Goal: Task Accomplishment & Management: Manage account settings

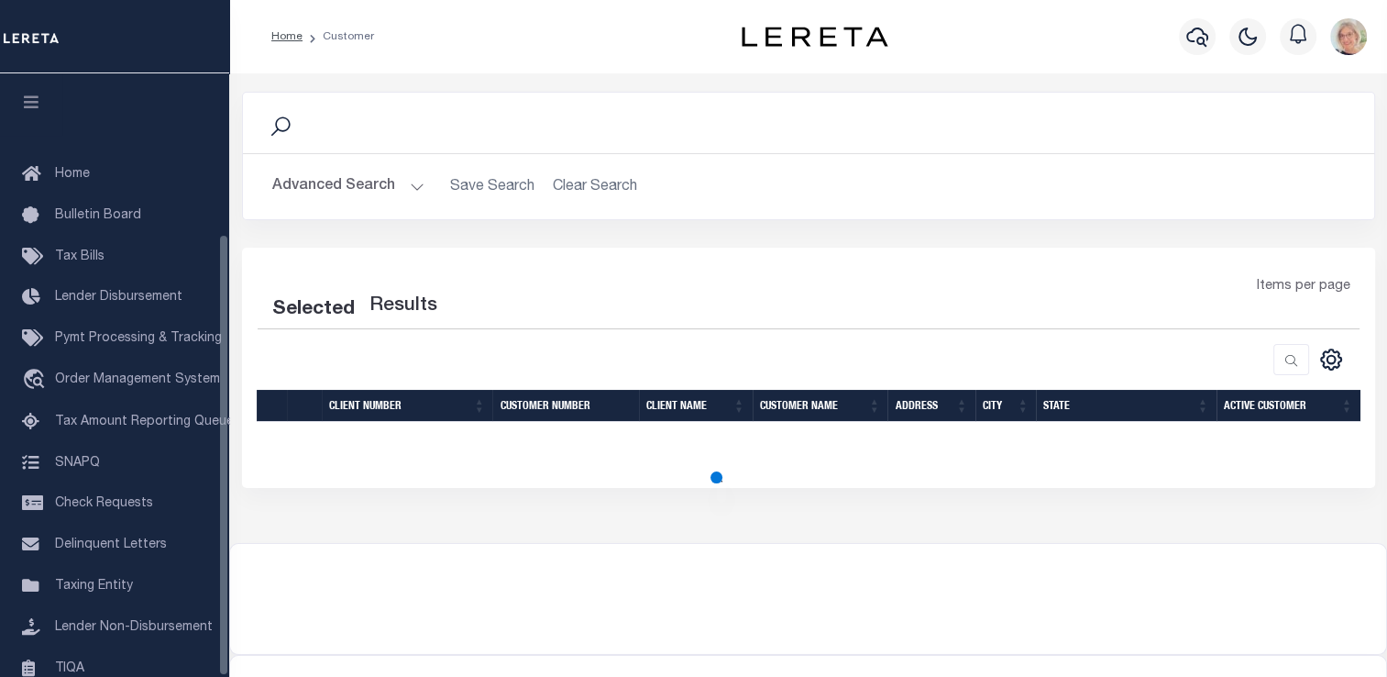
scroll to position [219, 0]
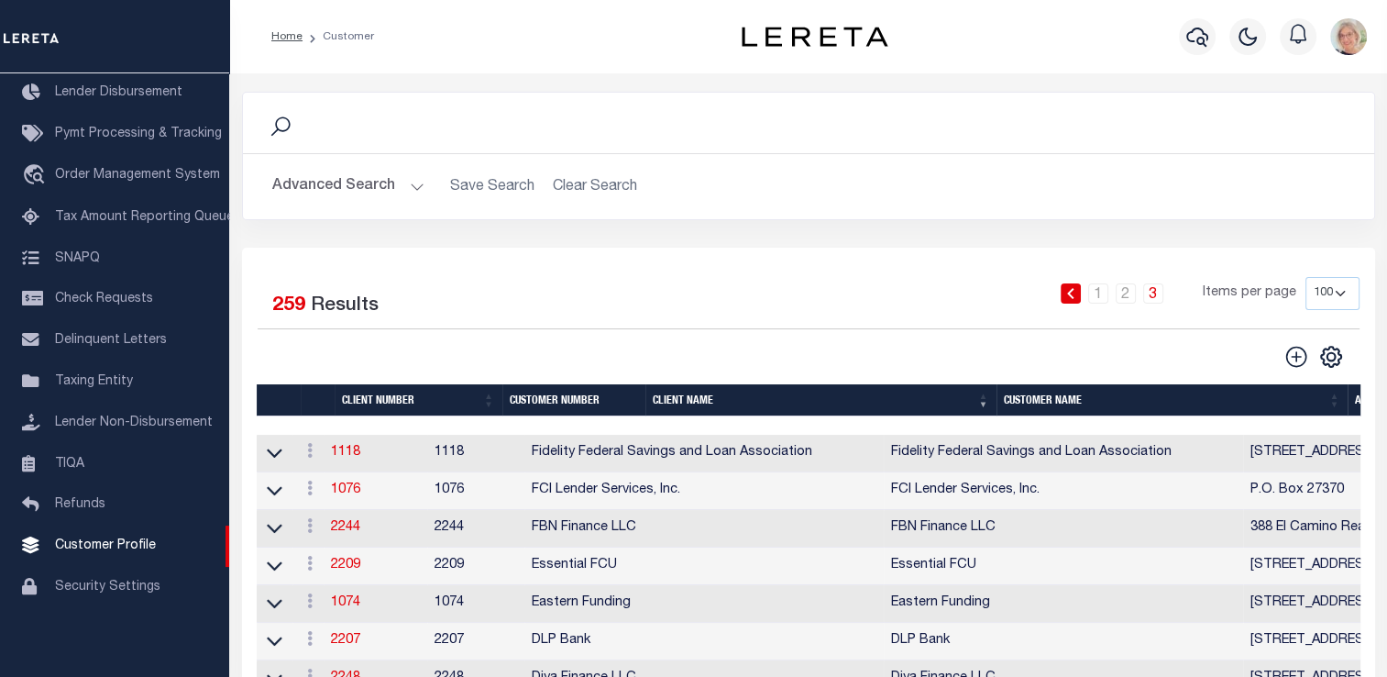
click at [676, 401] on th "Client Name" at bounding box center [820, 400] width 351 height 32
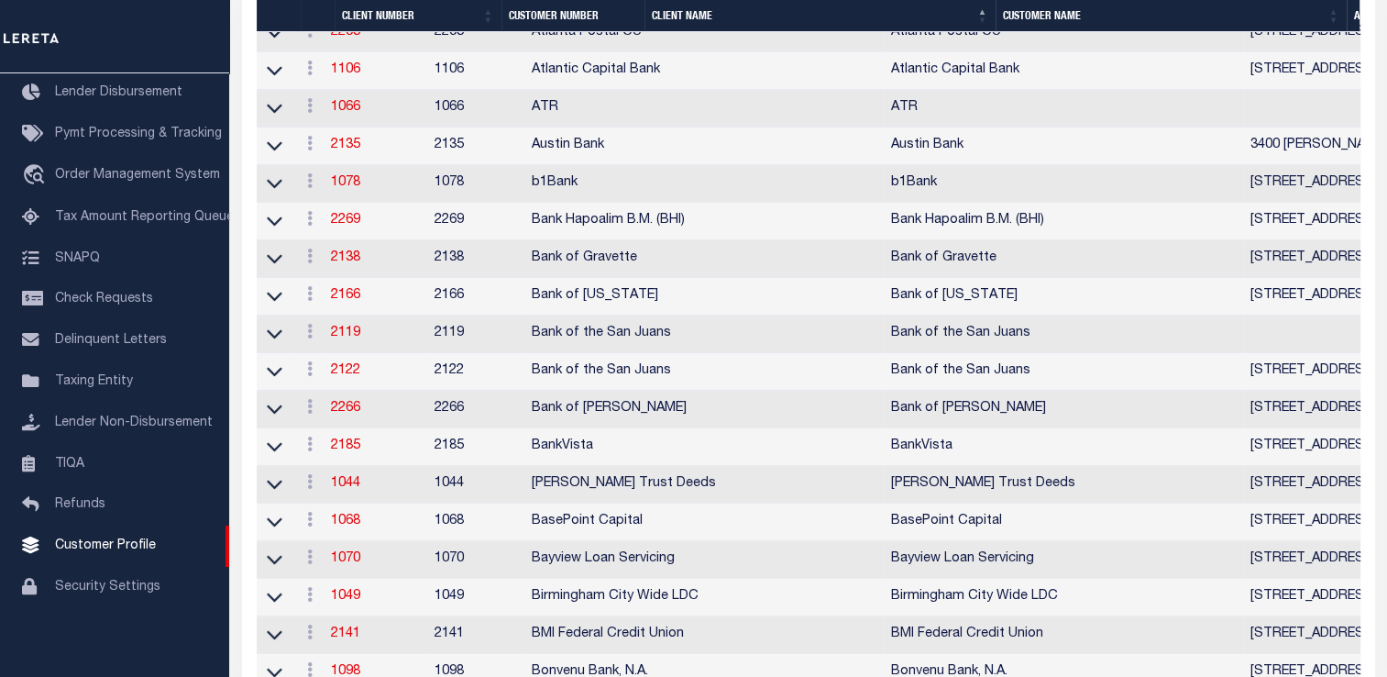
scroll to position [733, 0]
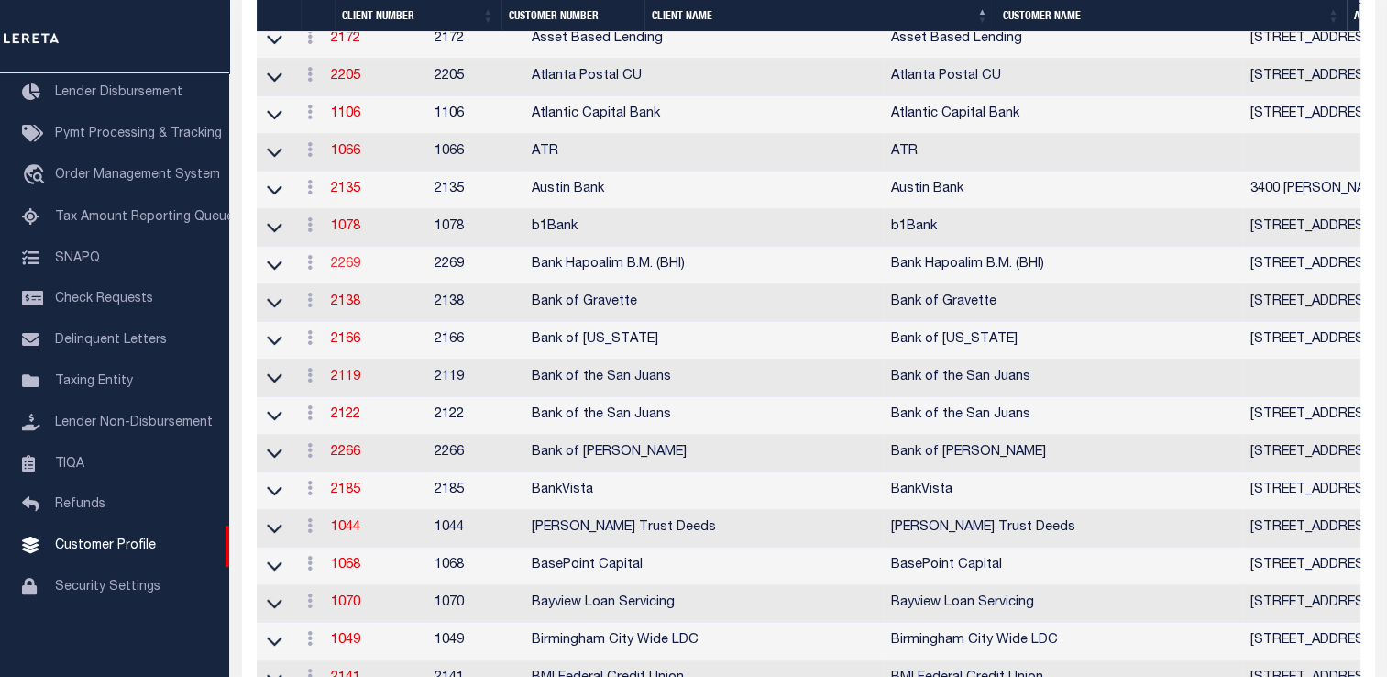
click at [346, 270] on link "2269" at bounding box center [345, 264] width 29 height 13
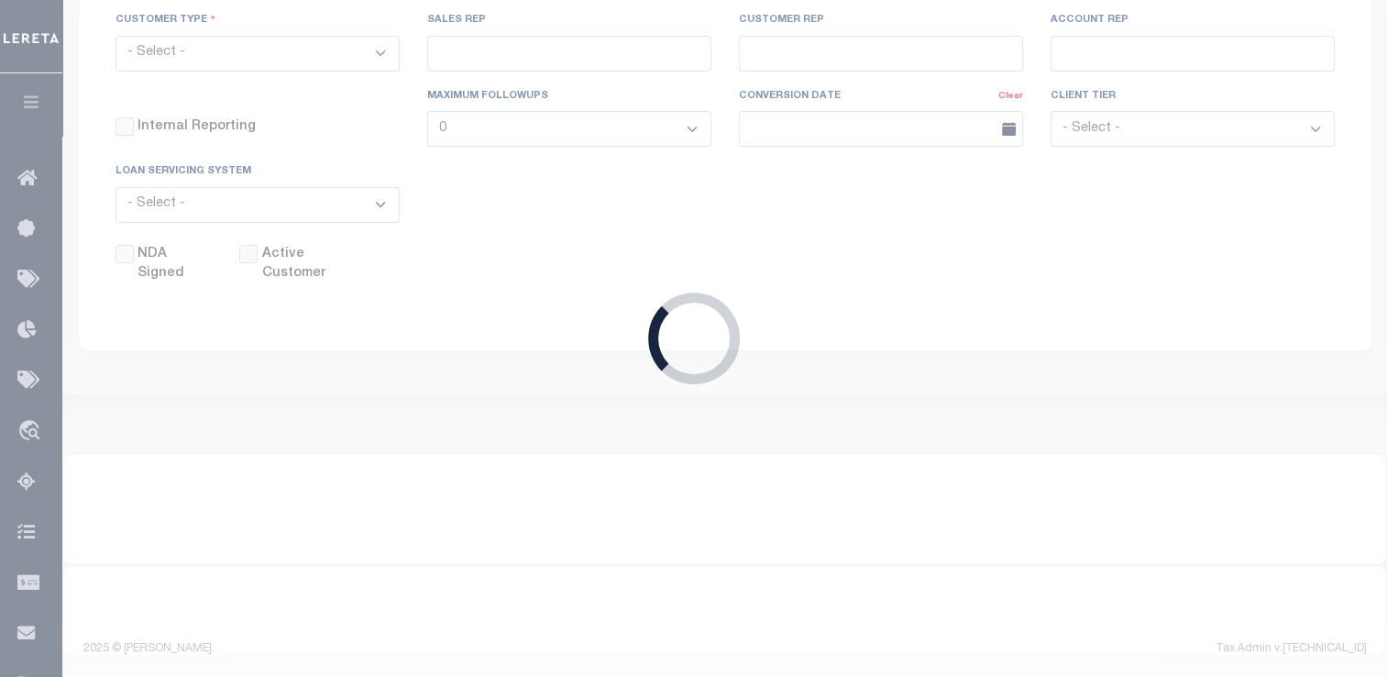
scroll to position [515, 0]
select select
type input "Bank Hapoalim B.M. (BHI)"
type input "2269"
type input "Bank Hapoalim B.M. (BHI)"
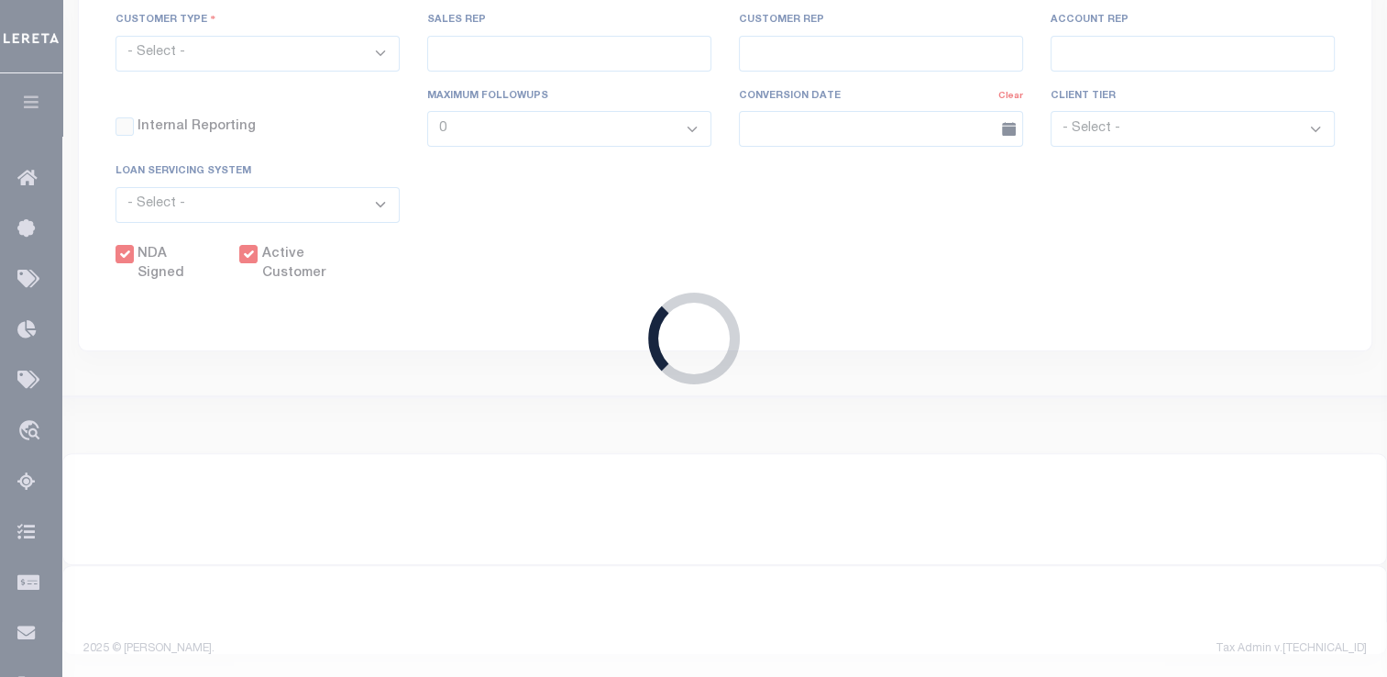
select select "Commercial"
type input "Tiffany Stringfellow"
type input "[PERSON_NAME]"
type input "Debbie Vecellio"
checkbox input "true"
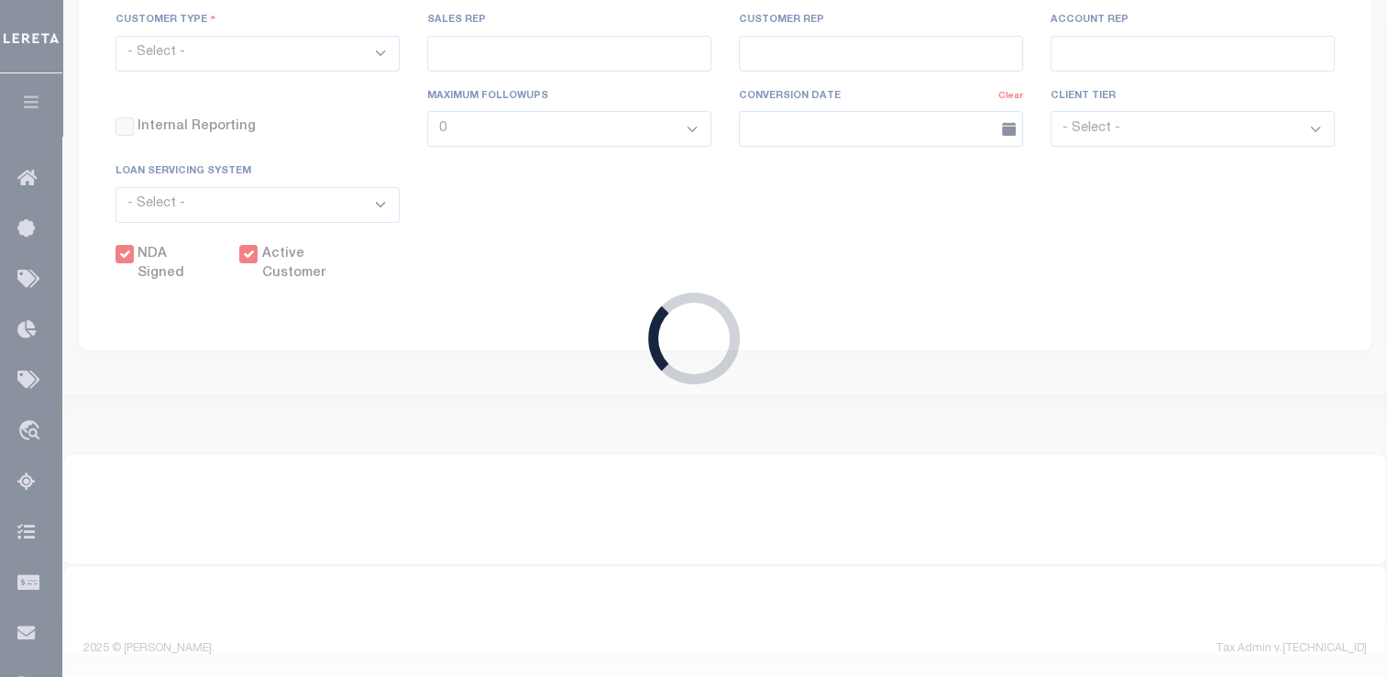
checkbox input "true"
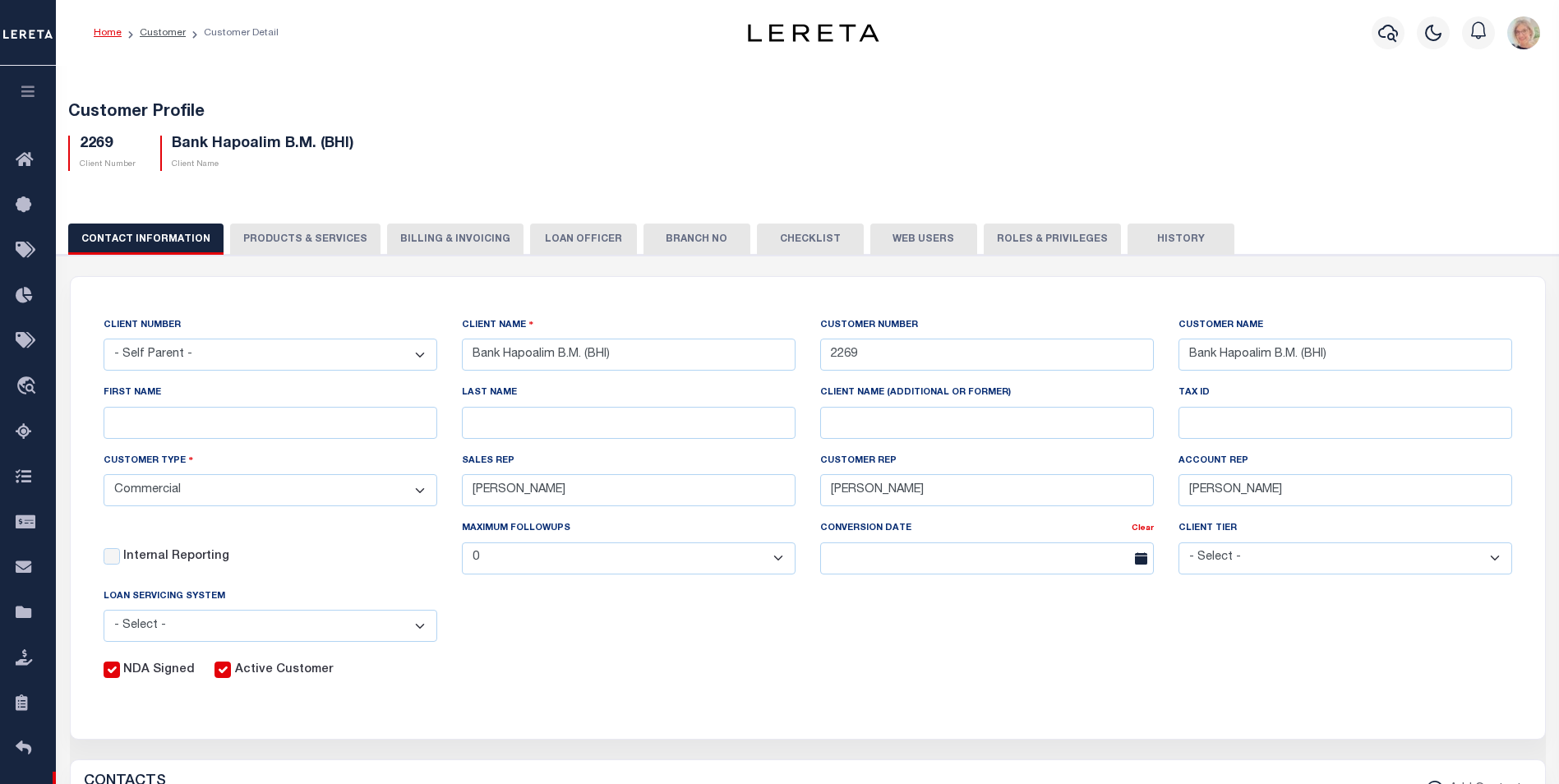
scroll to position [0, 0]
click at [896, 240] on button "Web Users" at bounding box center [923, 238] width 107 height 31
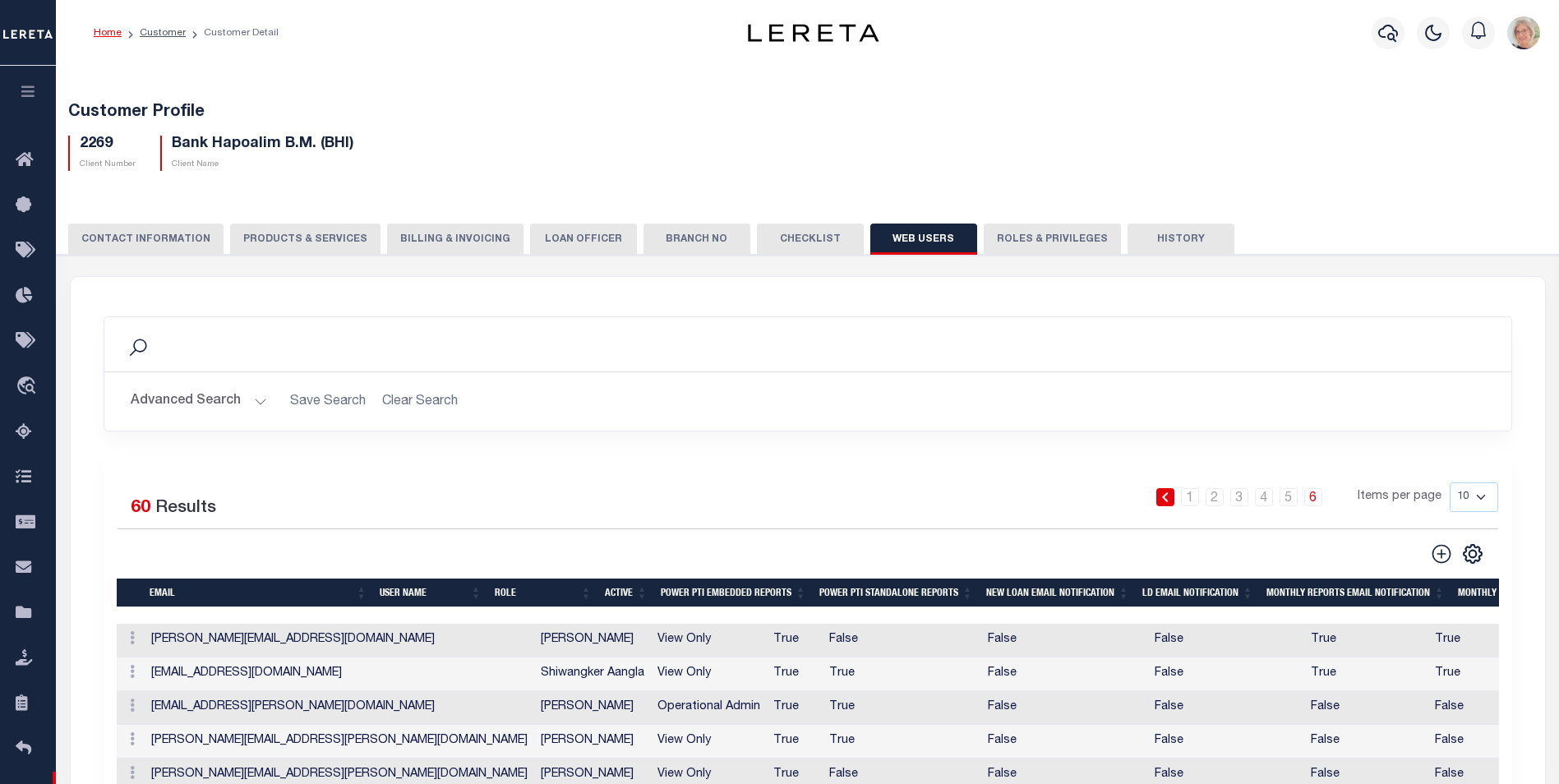
click at [1243, 501] on select "10 25 50 100" at bounding box center [1474, 496] width 48 height 30
select select "50"
click at [1243, 482] on select "10 25 50 100" at bounding box center [1474, 496] width 48 height 30
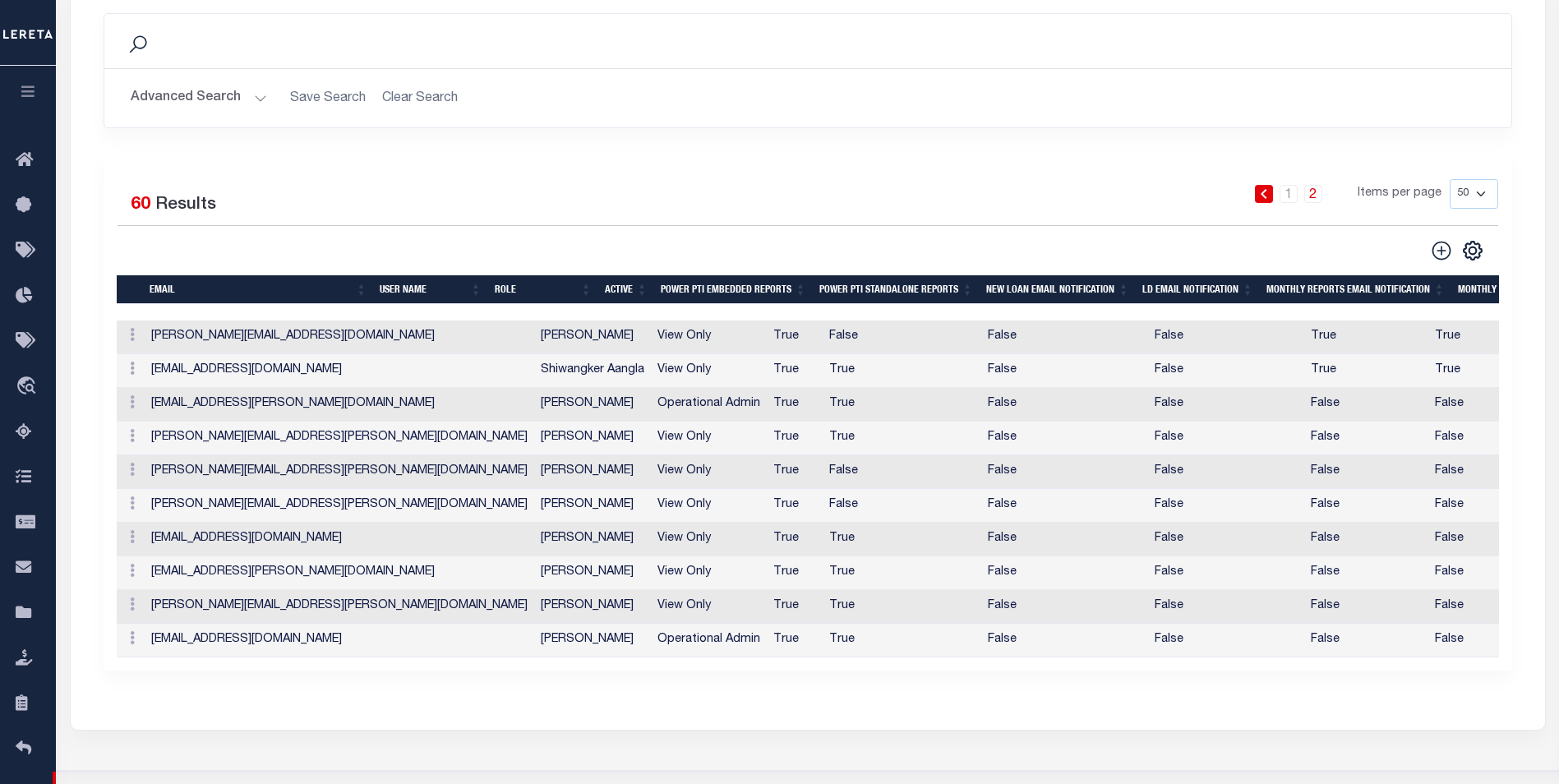
scroll to position [329, 0]
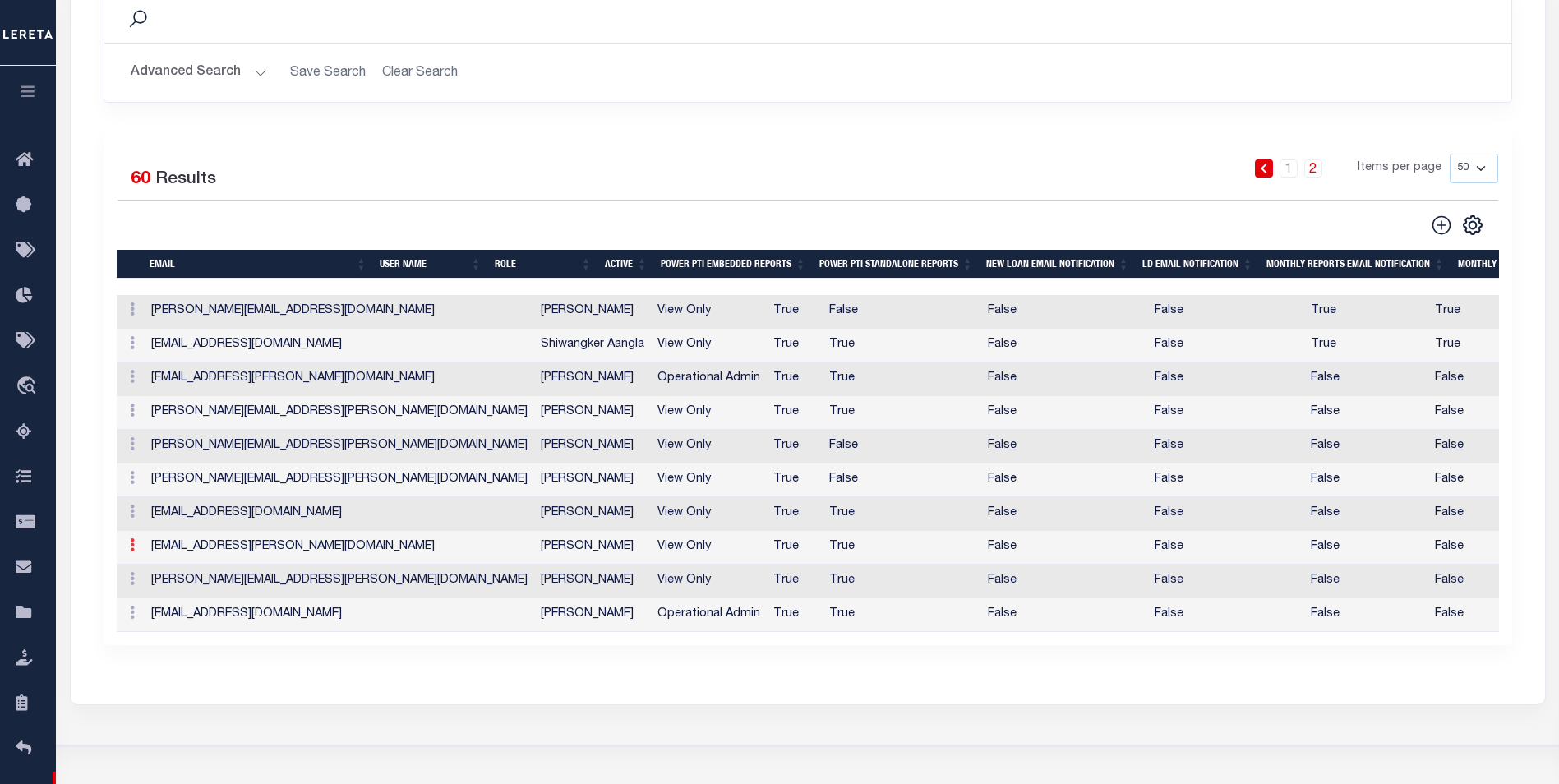
click at [130, 550] on icon at bounding box center [133, 544] width 5 height 13
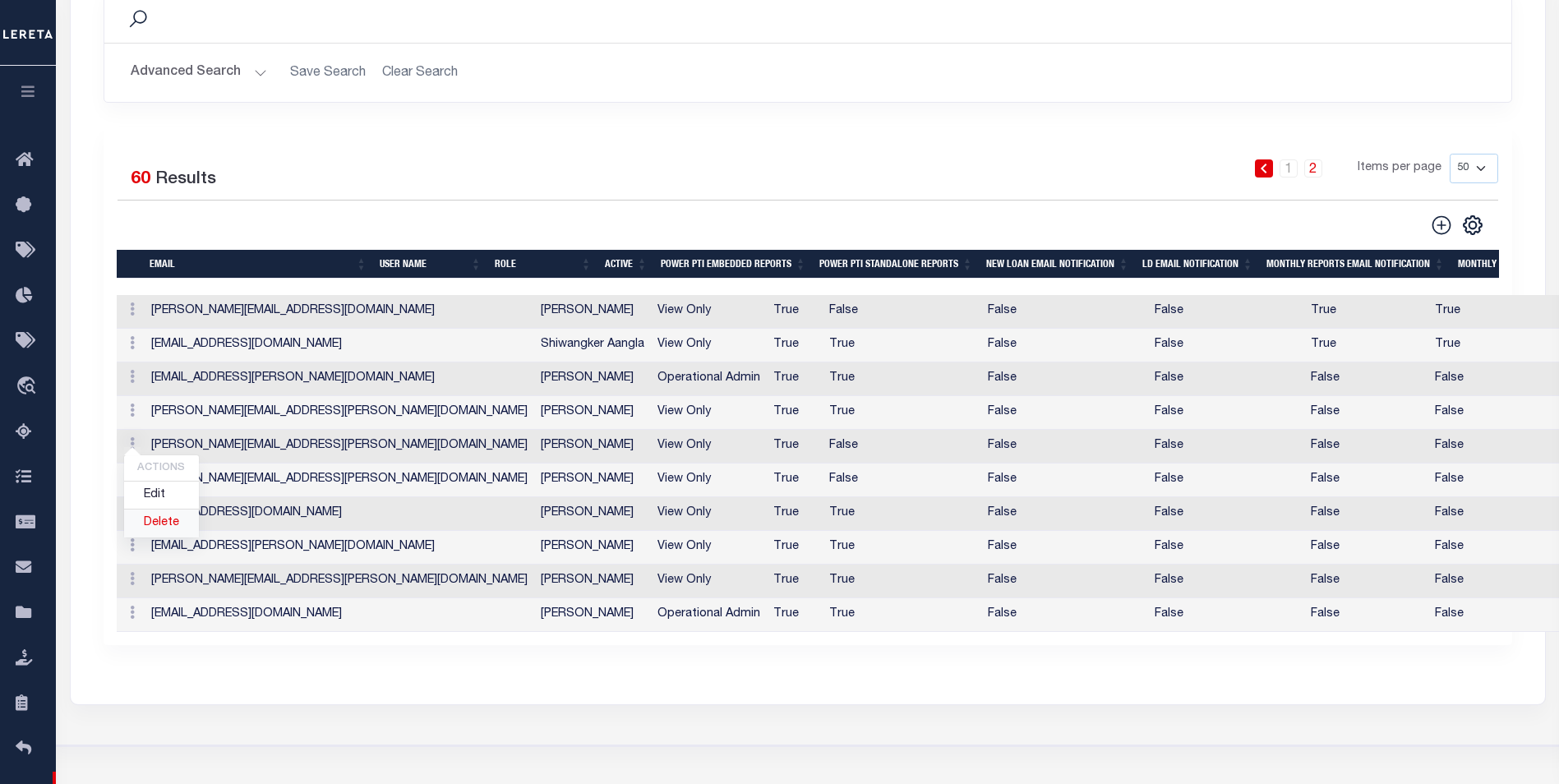
click at [160, 527] on link "Delete" at bounding box center [160, 522] width 74 height 27
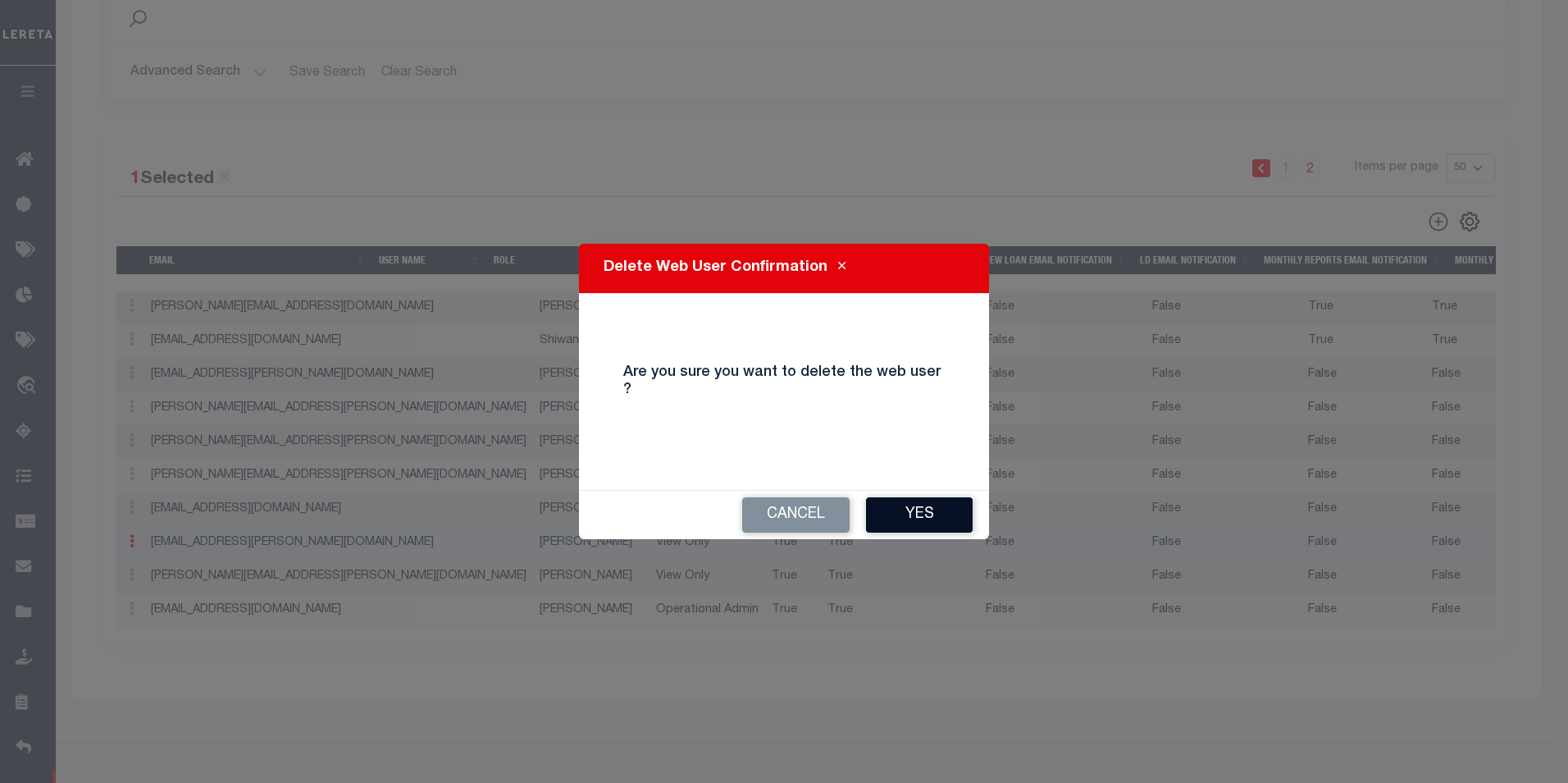
click at [915, 502] on button "Yes" at bounding box center [919, 515] width 106 height 35
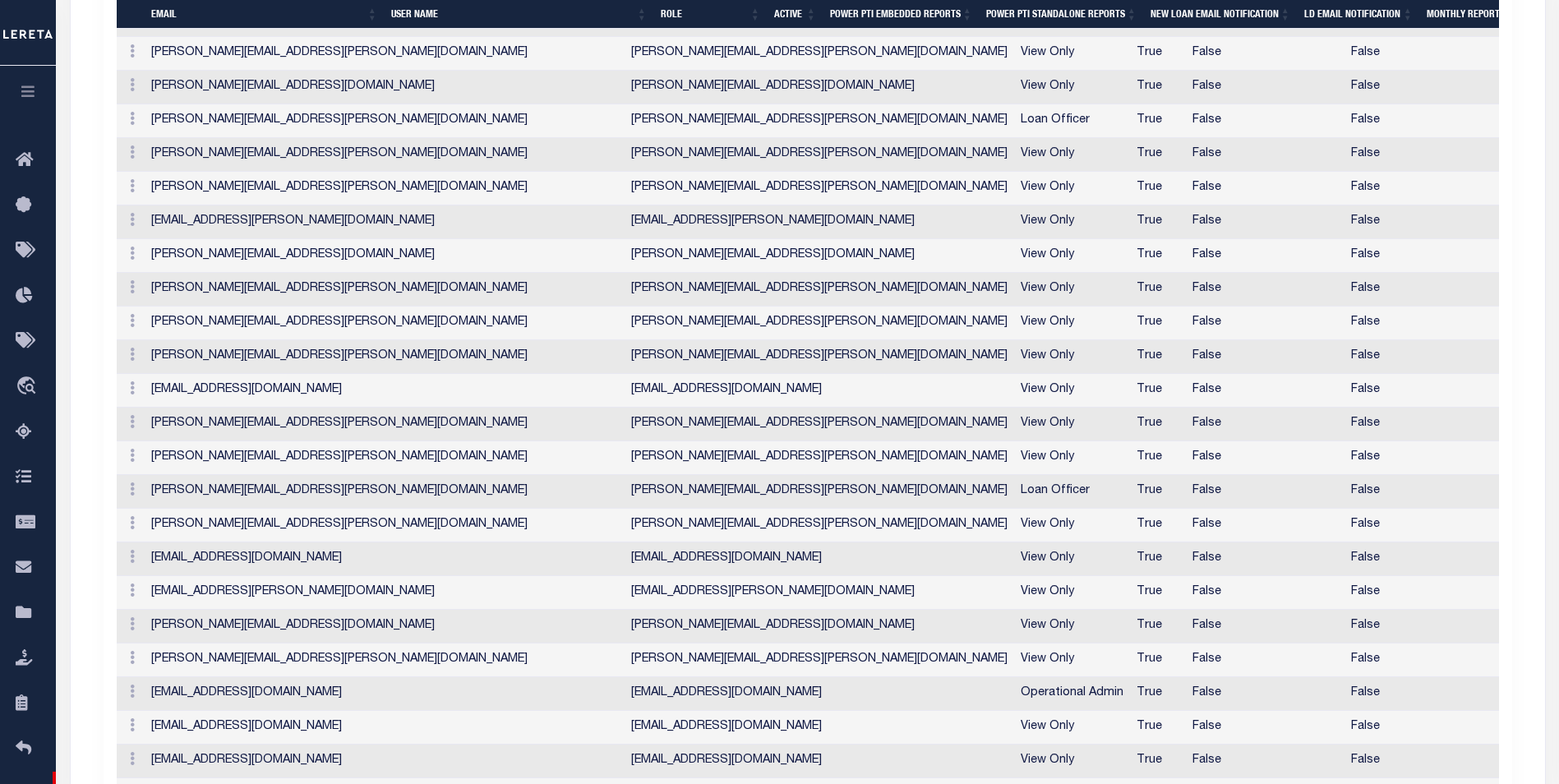
scroll to position [739, 0]
click at [128, 461] on link at bounding box center [133, 456] width 18 height 13
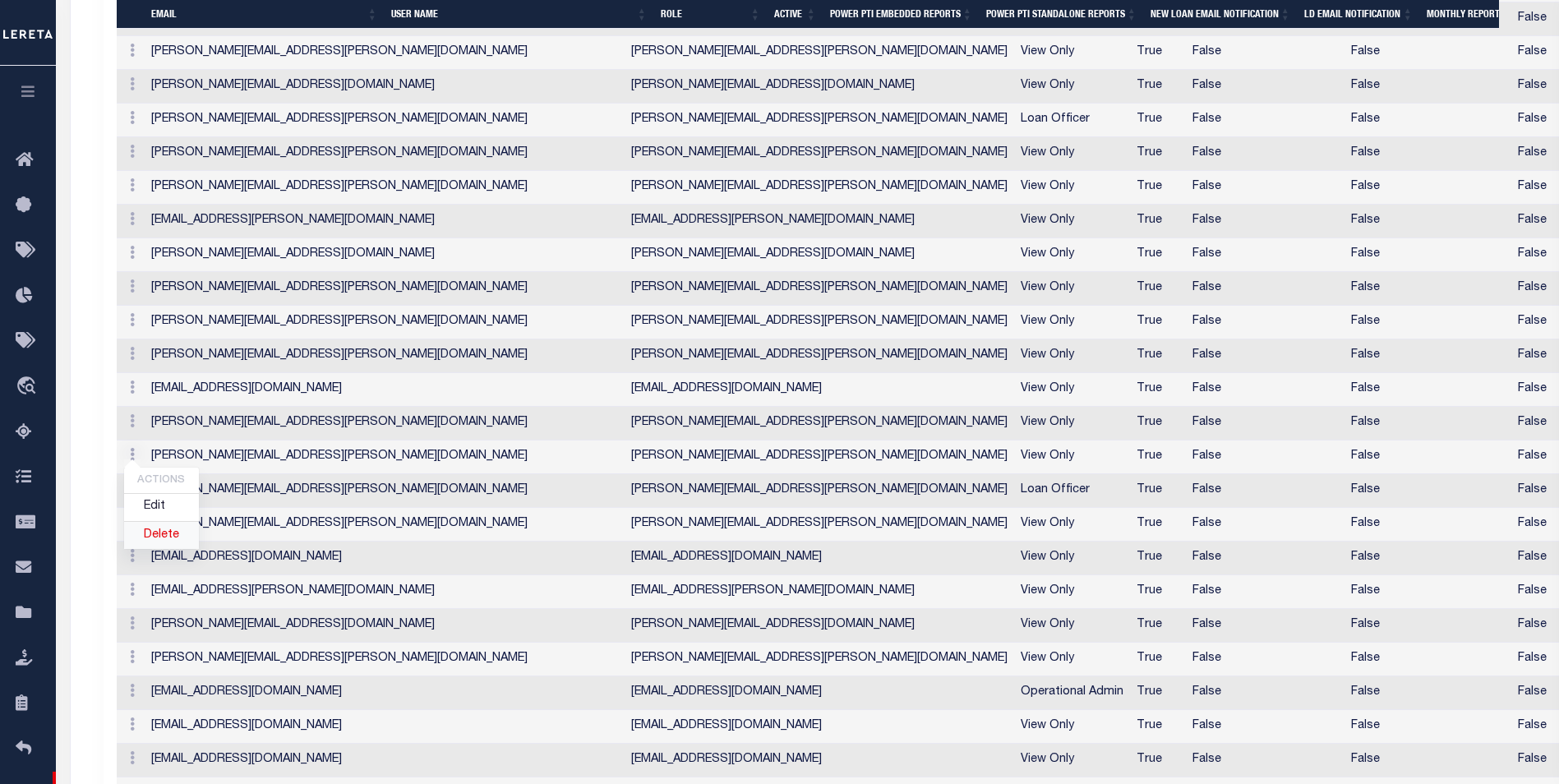
click at [160, 532] on link "Delete" at bounding box center [160, 535] width 74 height 27
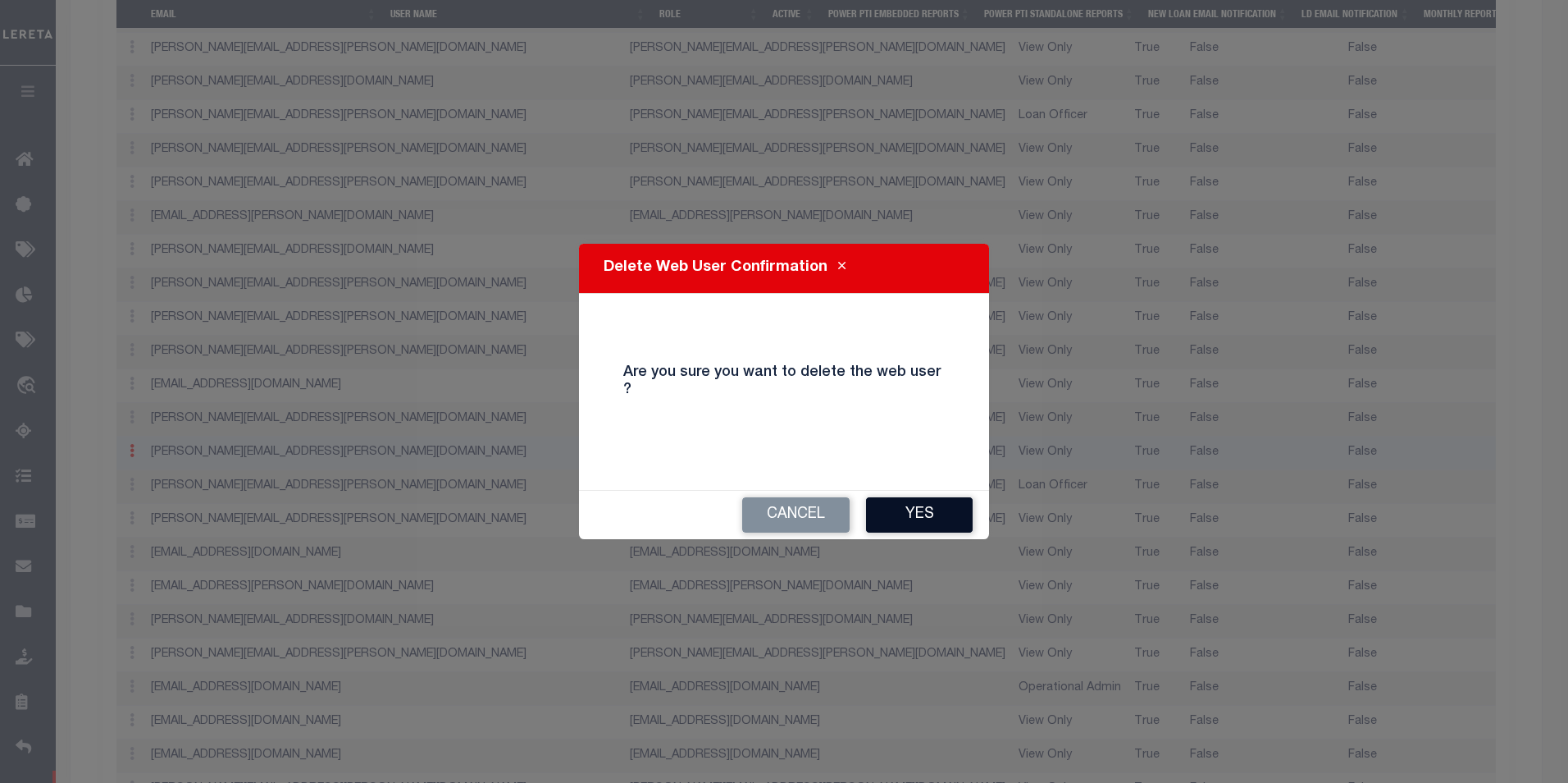
click at [941, 511] on button "Yes" at bounding box center [919, 515] width 106 height 35
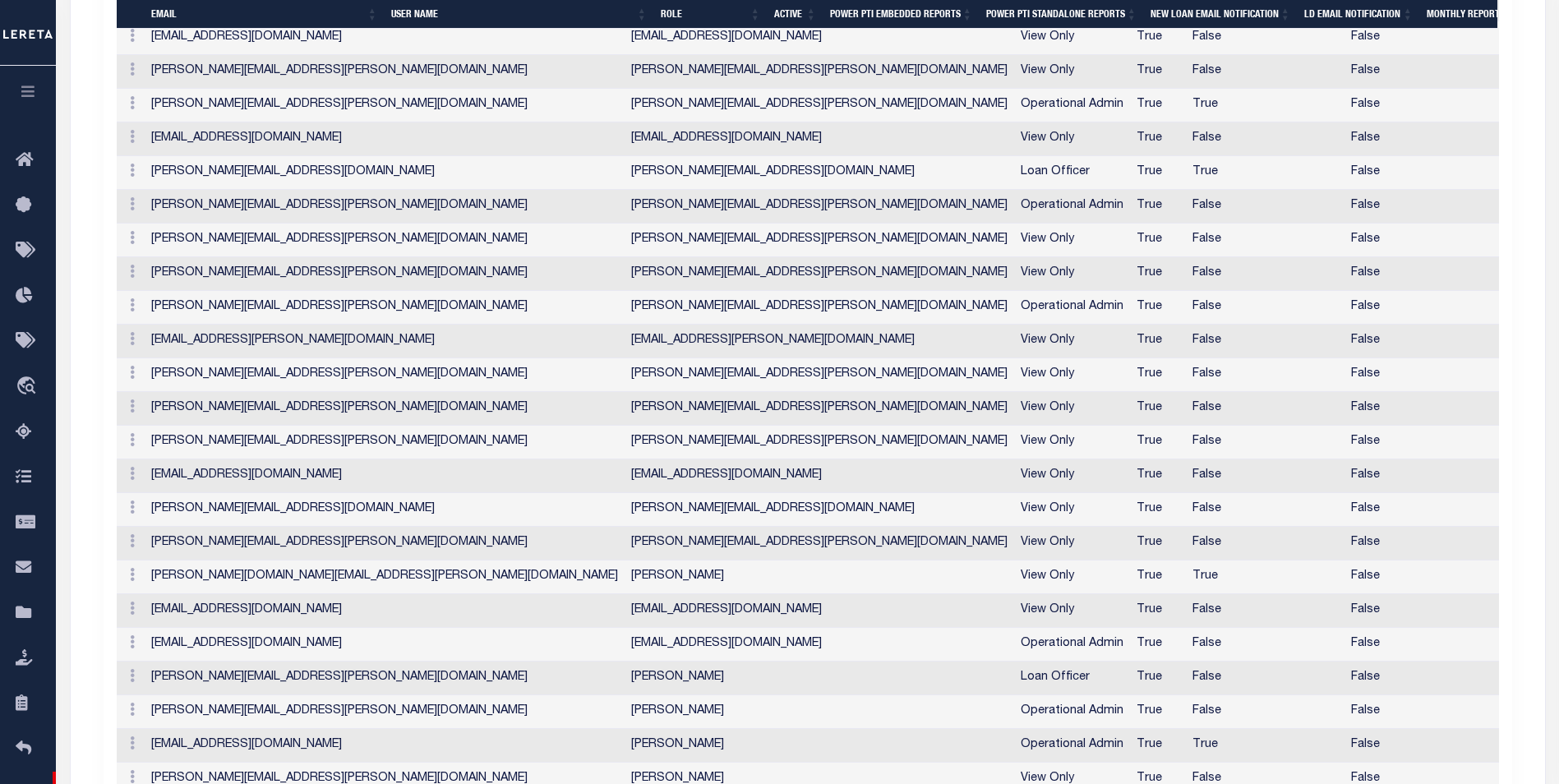
scroll to position [1561, 0]
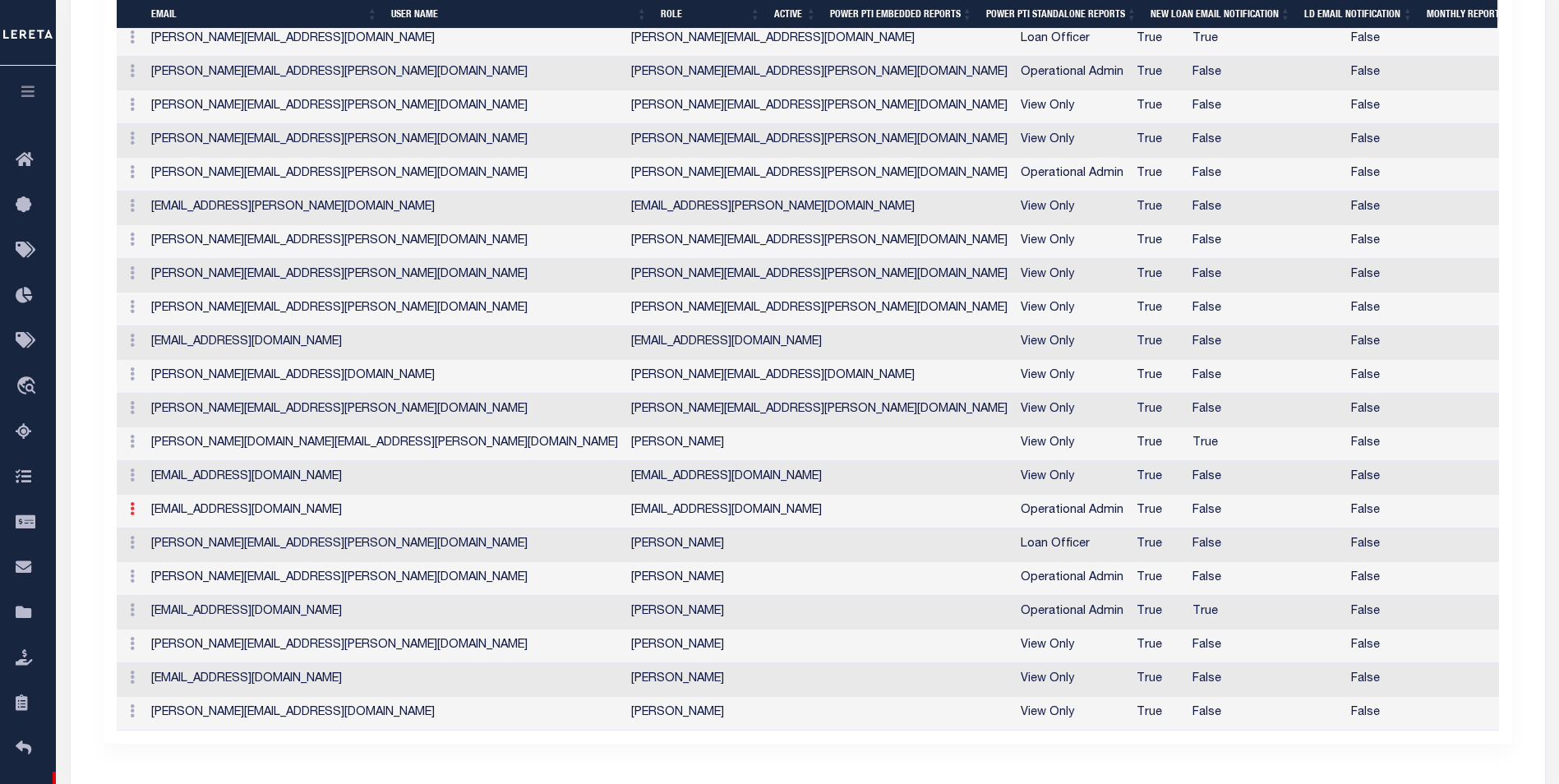
click at [130, 513] on icon at bounding box center [133, 508] width 5 height 13
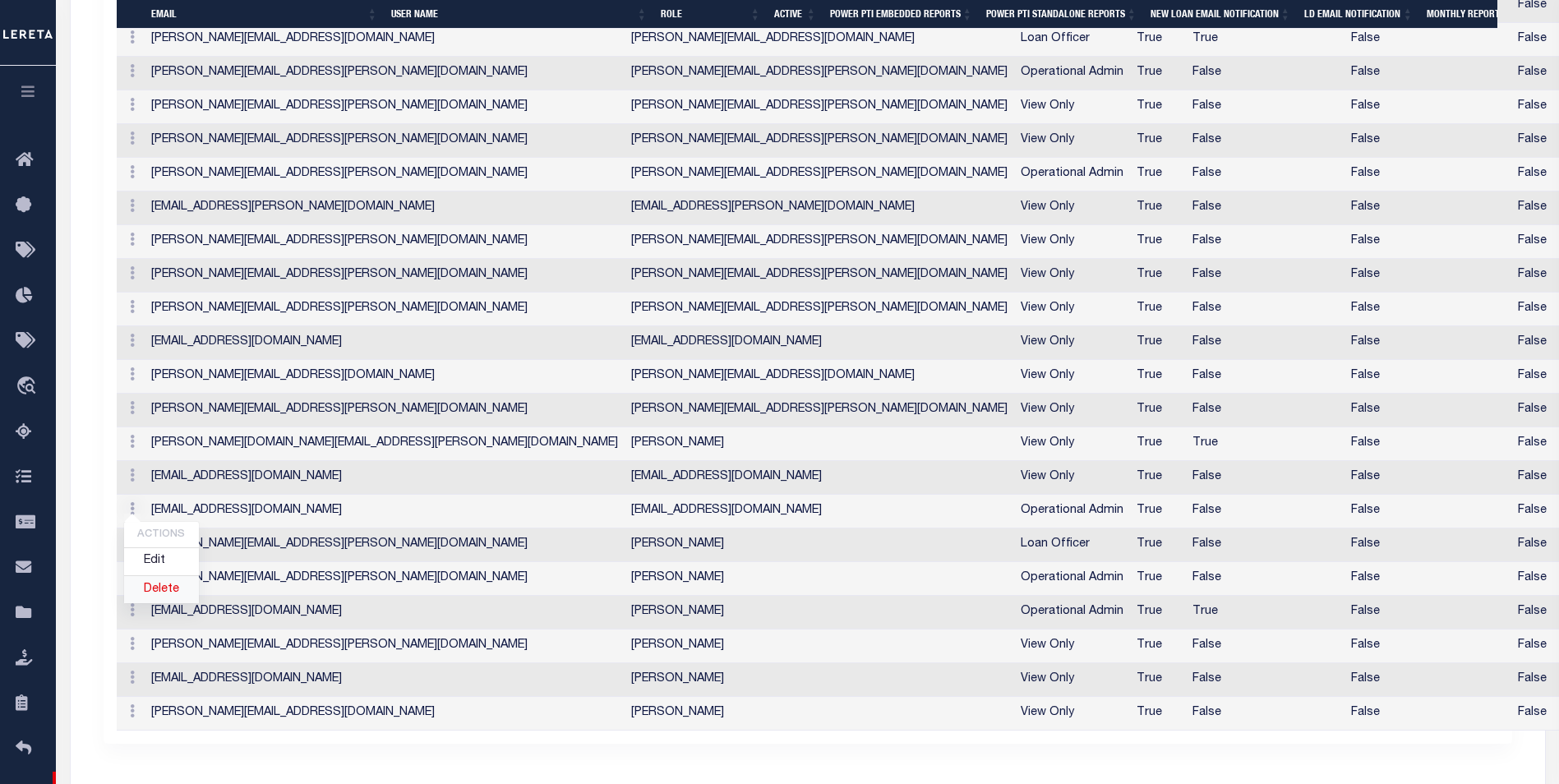
click at [157, 593] on link "Delete" at bounding box center [160, 590] width 74 height 27
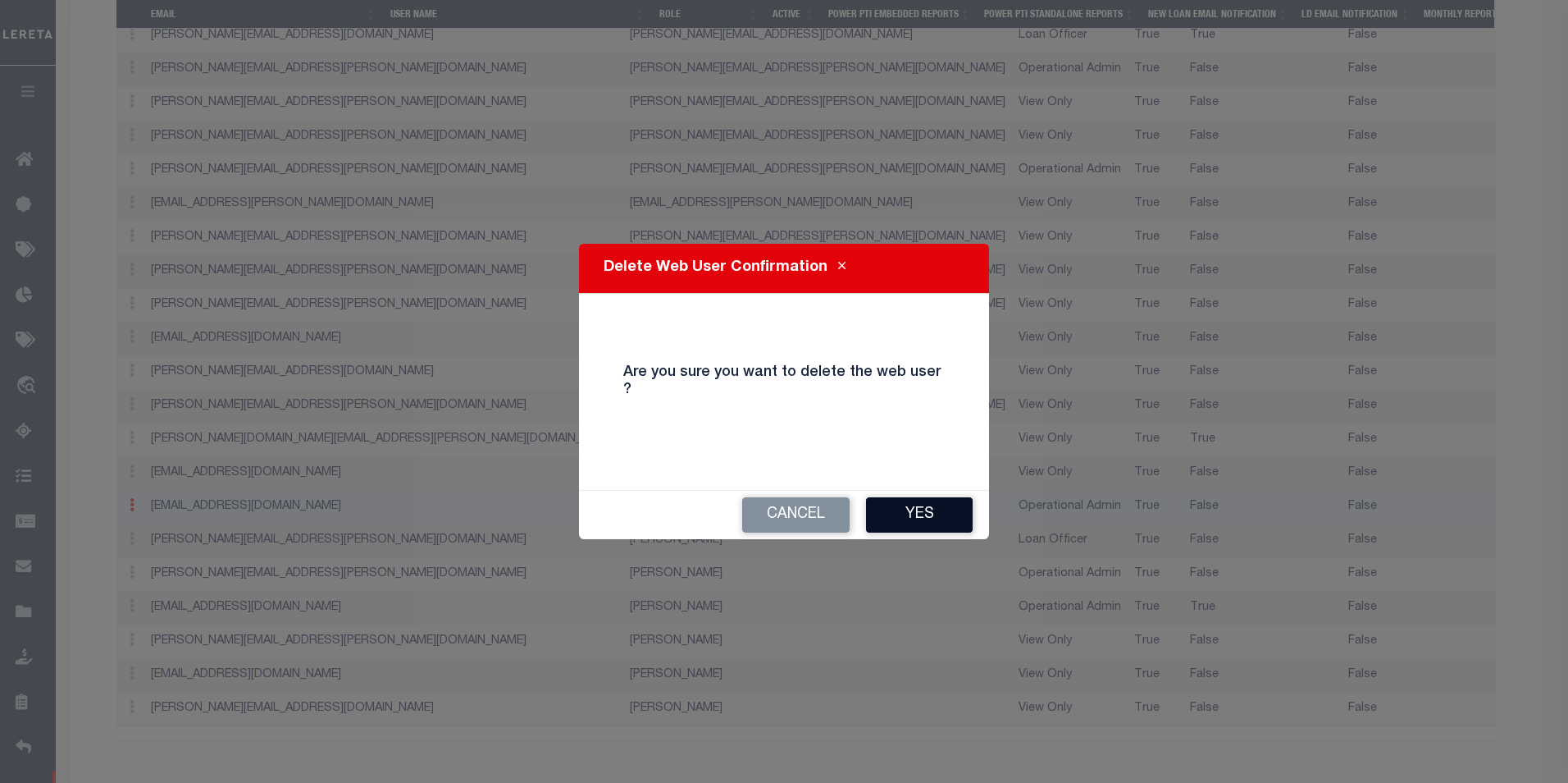
click at [926, 502] on button "Yes" at bounding box center [919, 515] width 106 height 35
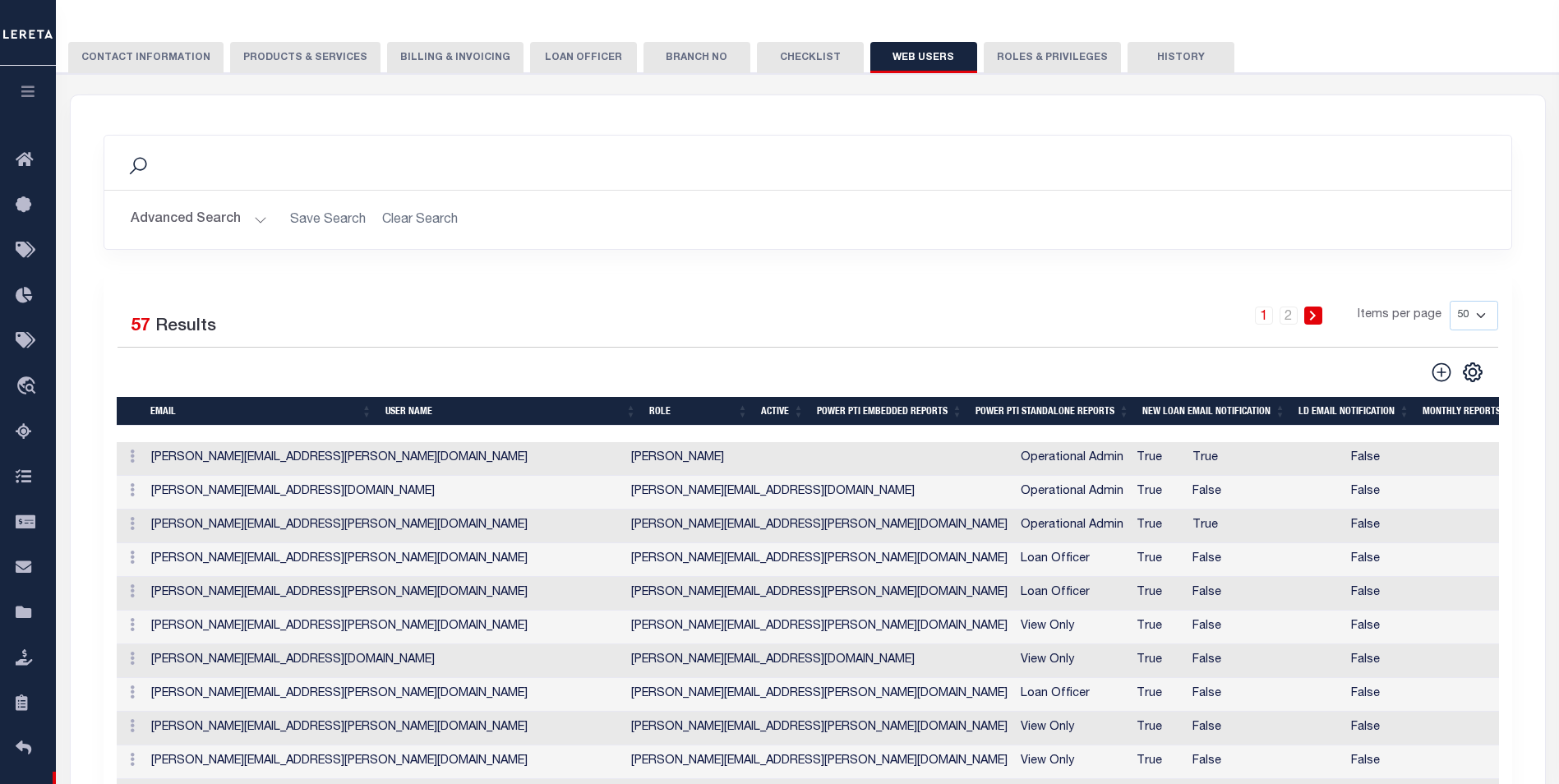
scroll to position [0, 0]
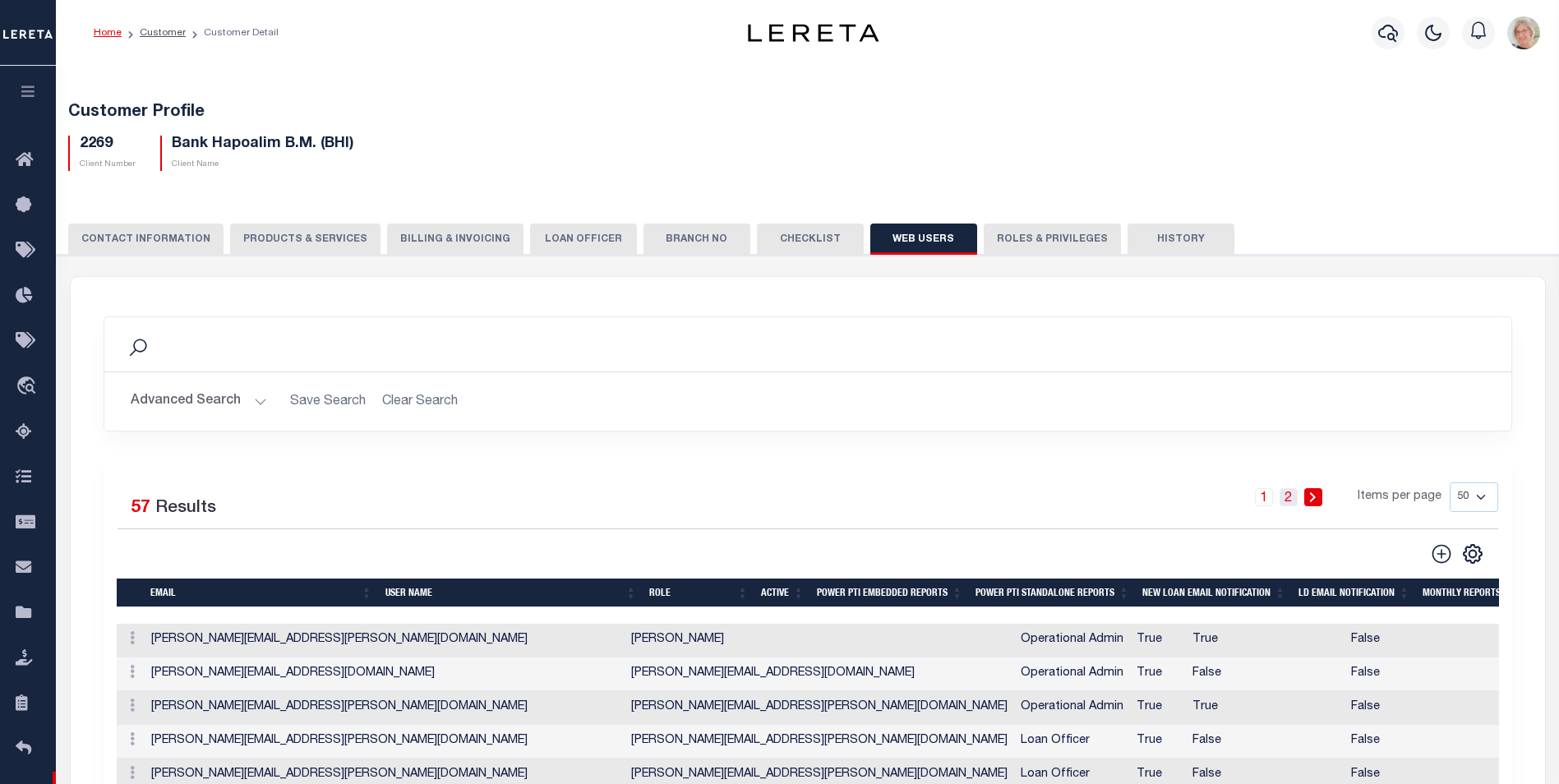
click at [1243, 499] on link "2" at bounding box center [1288, 497] width 18 height 18
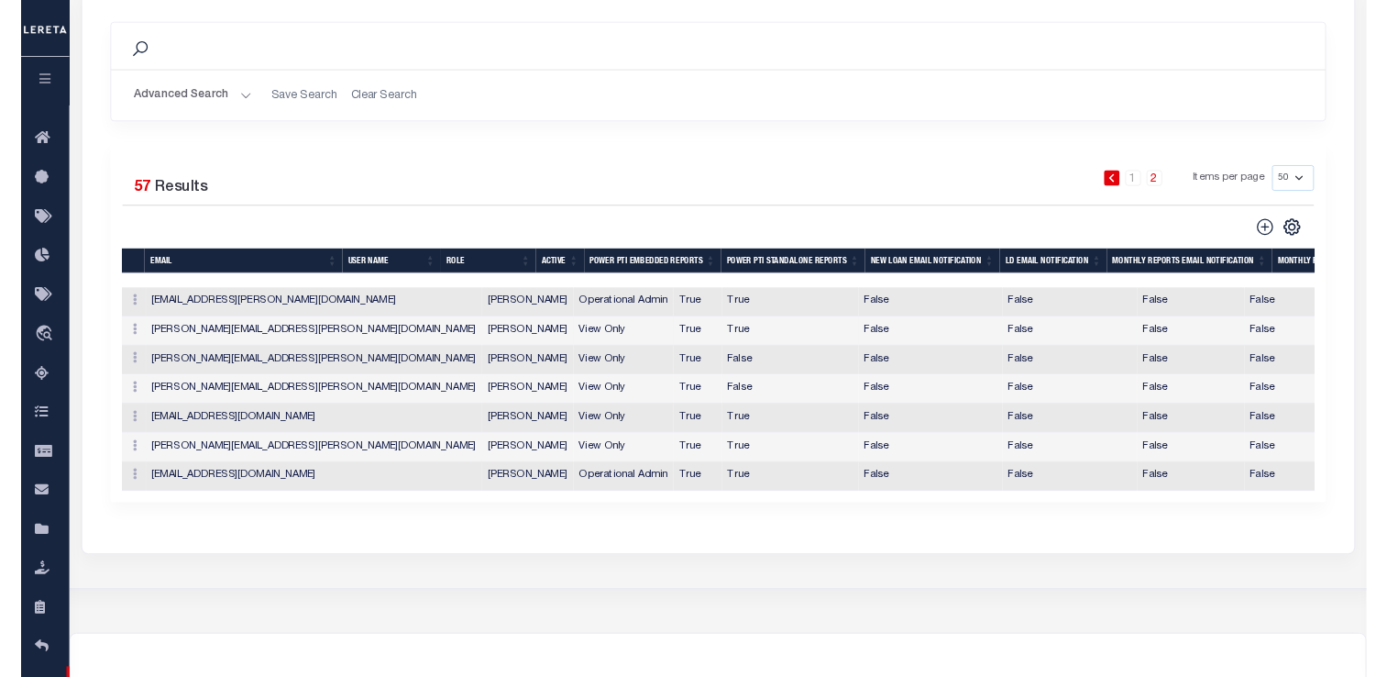
scroll to position [367, 0]
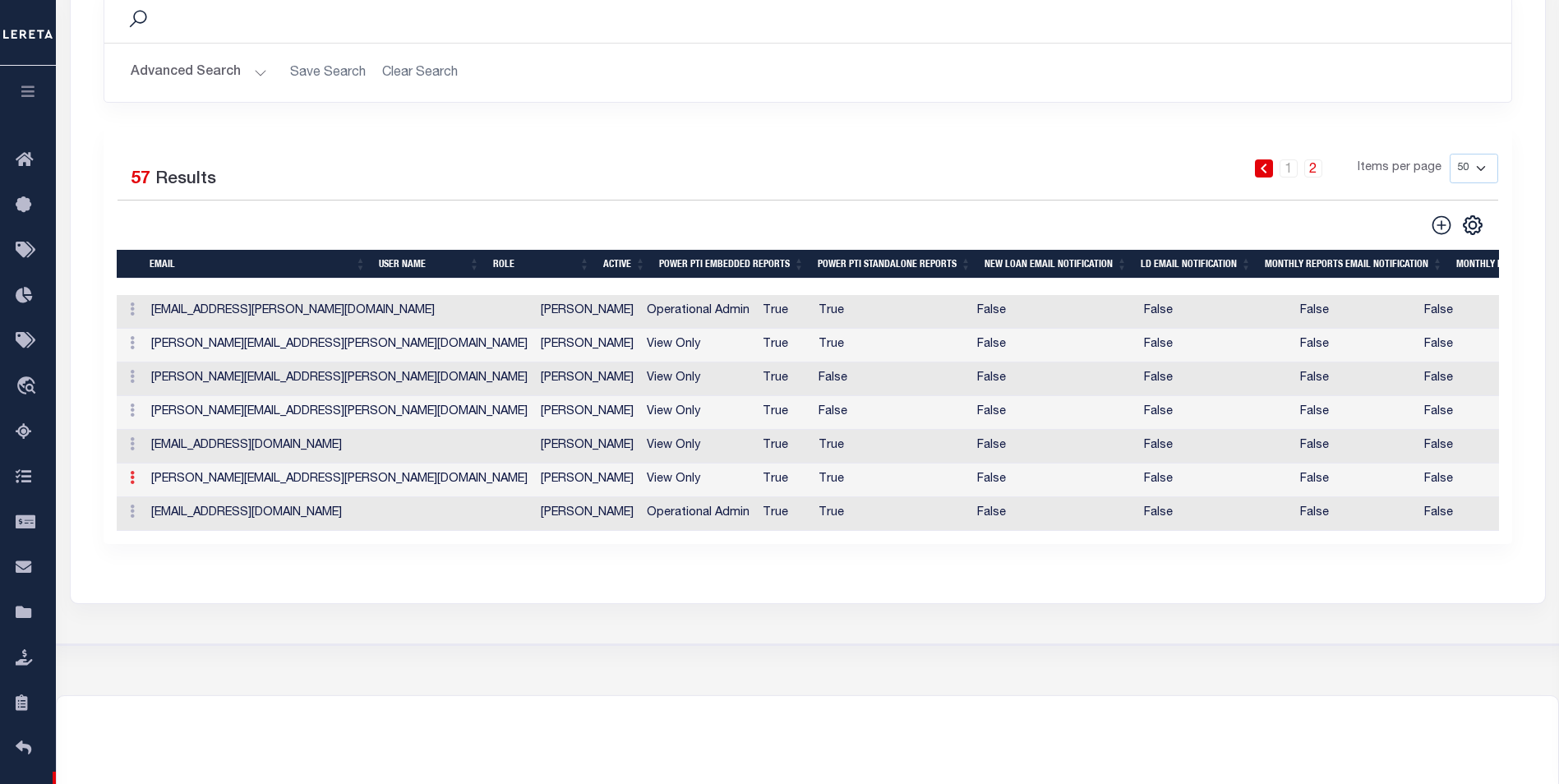
click at [133, 479] on icon at bounding box center [133, 477] width 5 height 13
click at [179, 460] on link "Delete" at bounding box center [160, 455] width 74 height 27
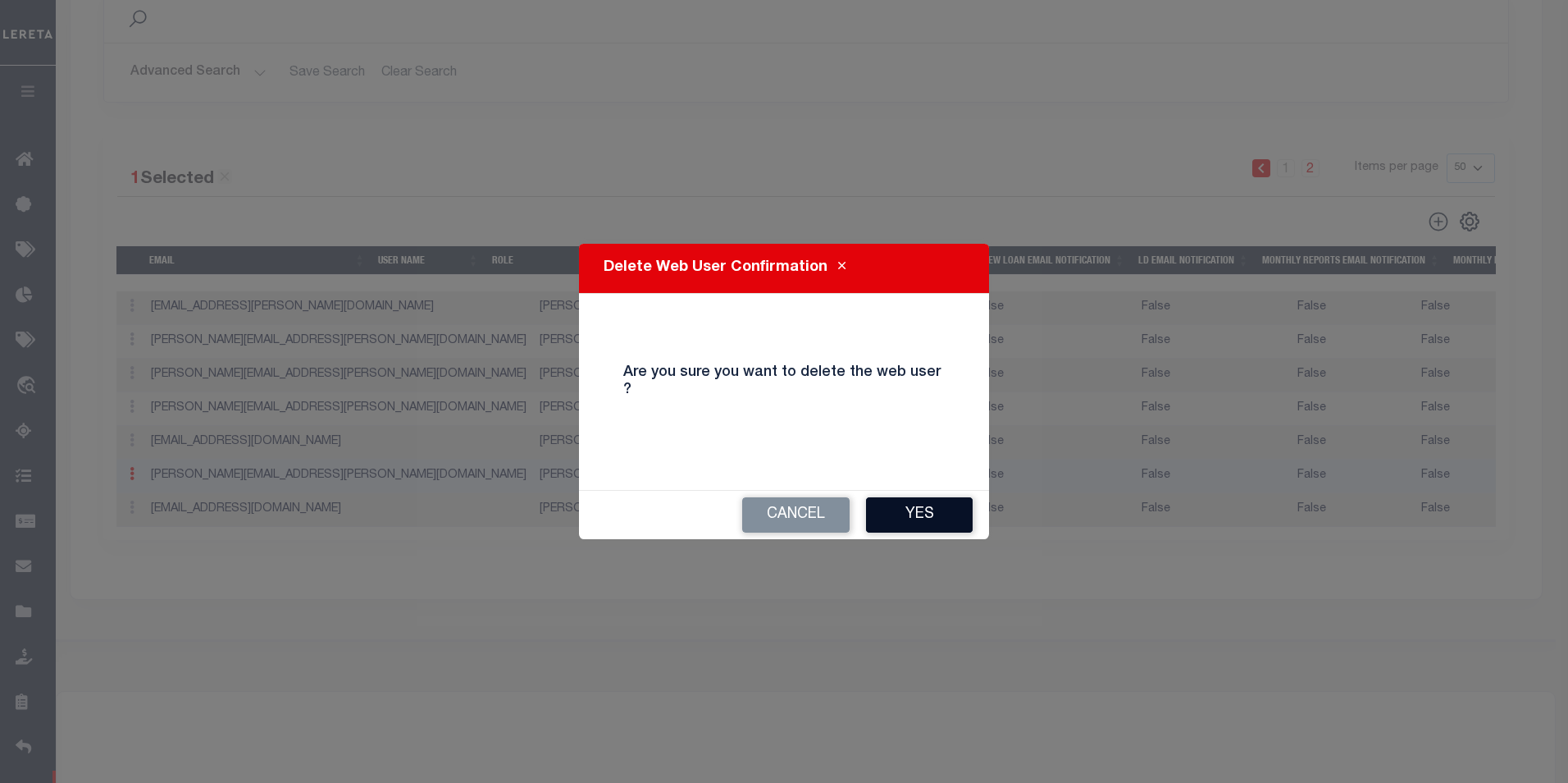
click at [921, 498] on button "Yes" at bounding box center [919, 515] width 106 height 35
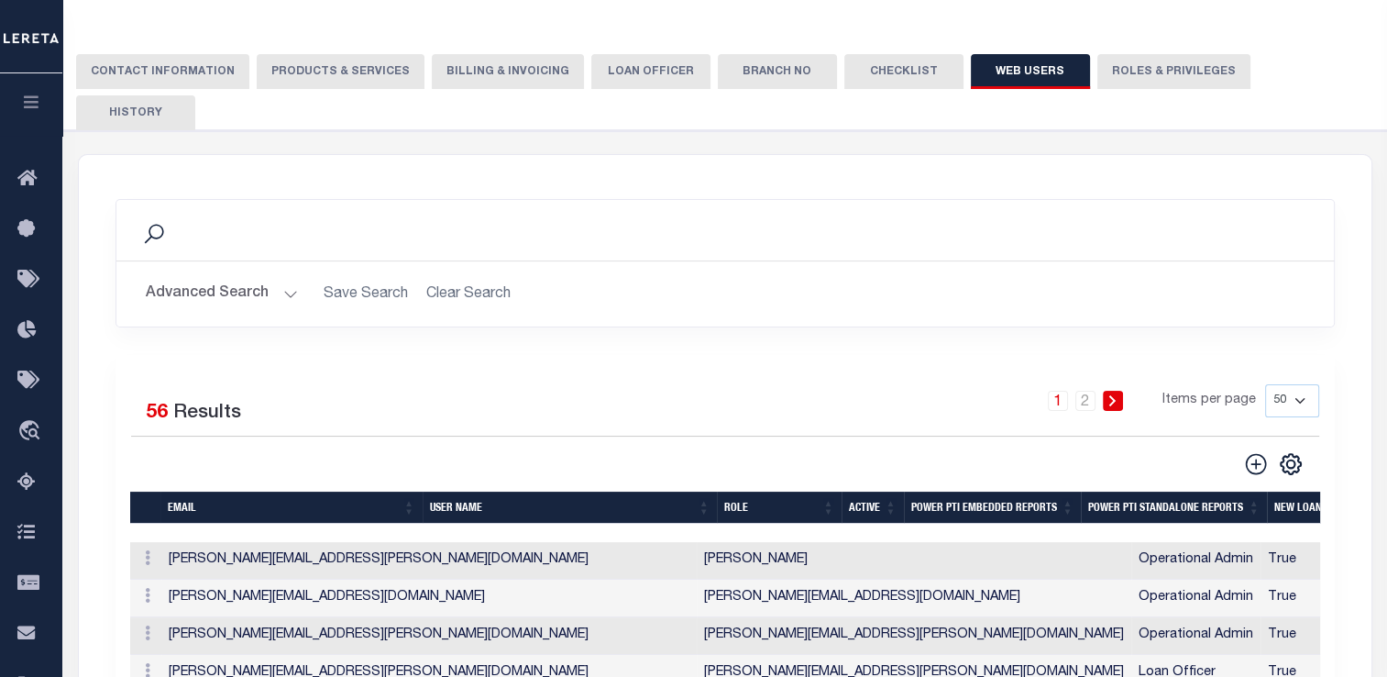
scroll to position [0, 0]
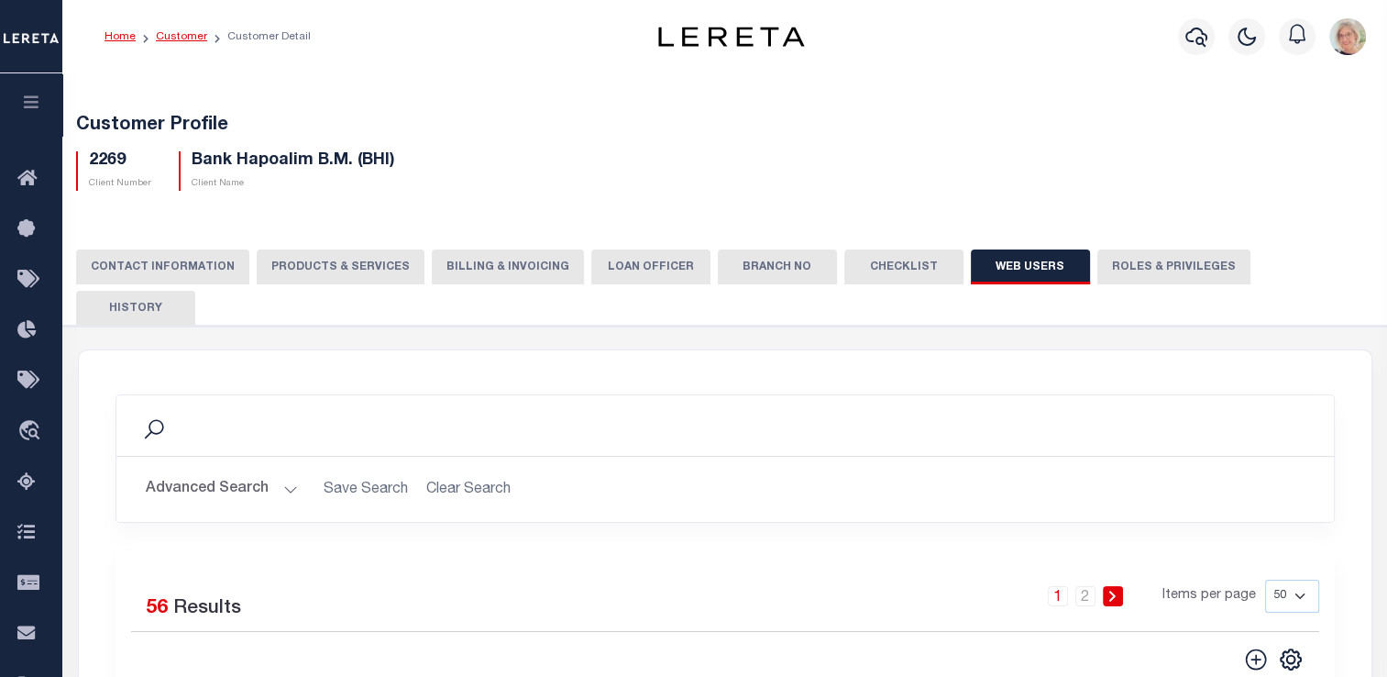
click at [184, 40] on link "Customer" at bounding box center [181, 36] width 51 height 11
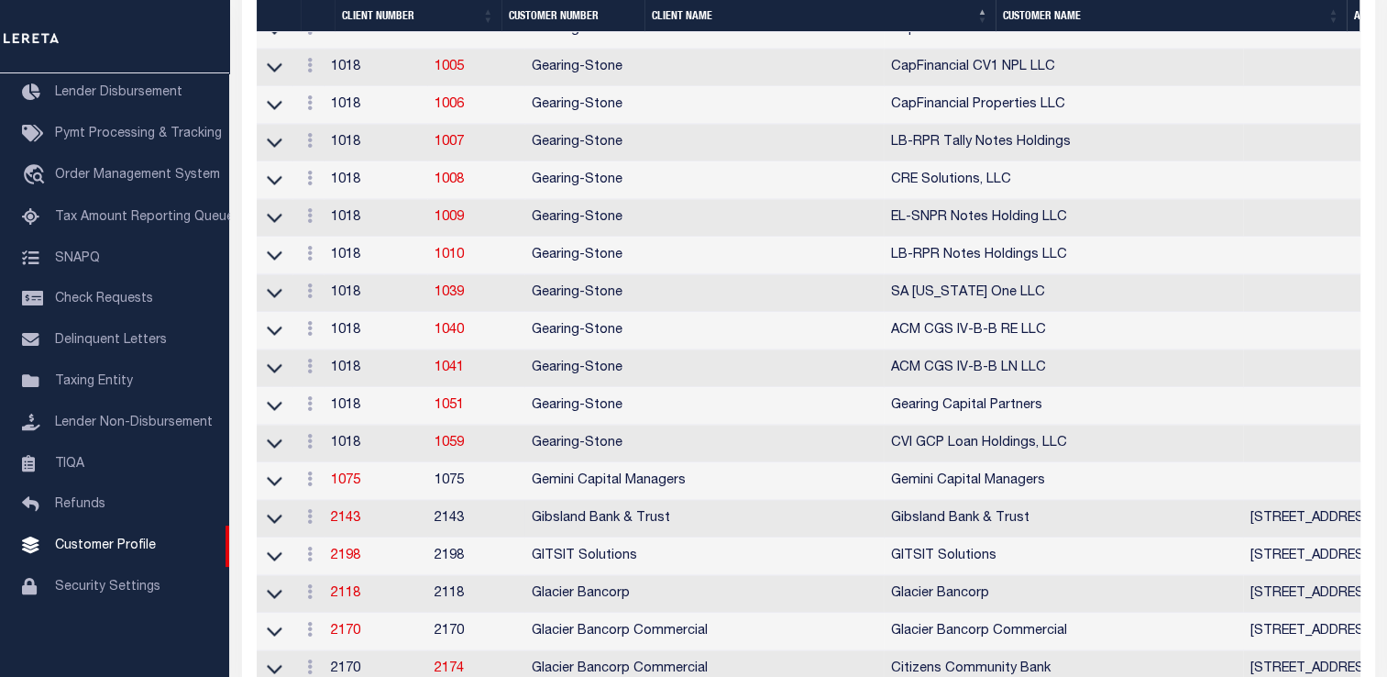
scroll to position [3575, 0]
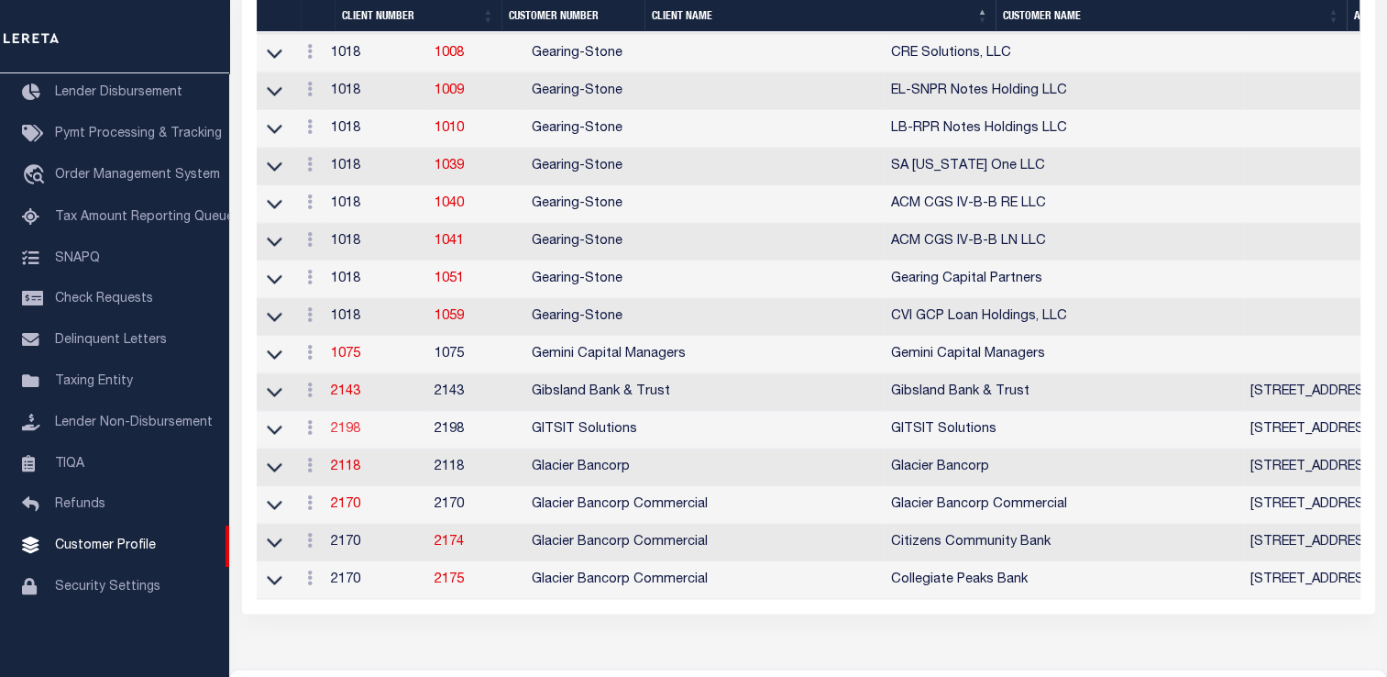
click at [352, 435] on link "2198" at bounding box center [345, 429] width 29 height 13
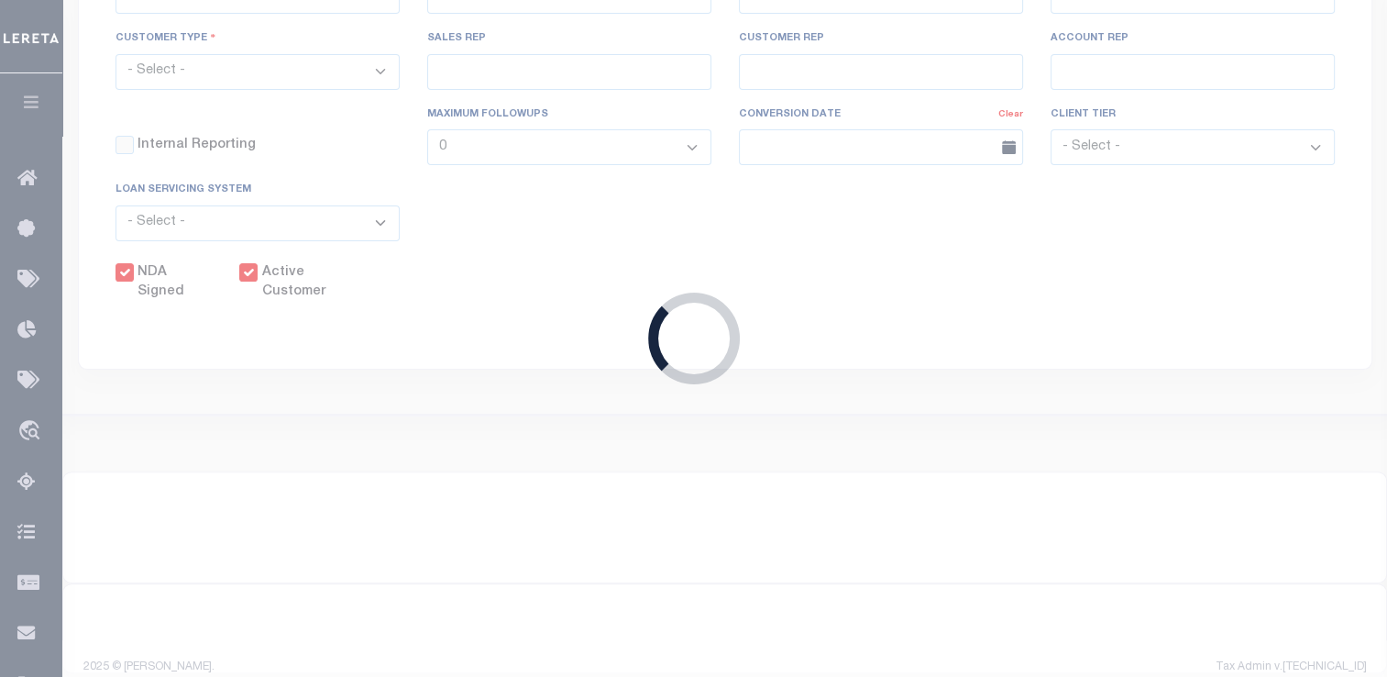
select select
type input "GITSIT Solutions"
type input "2198"
type input "GITSIT Solutions"
type input "[PERSON_NAME]"
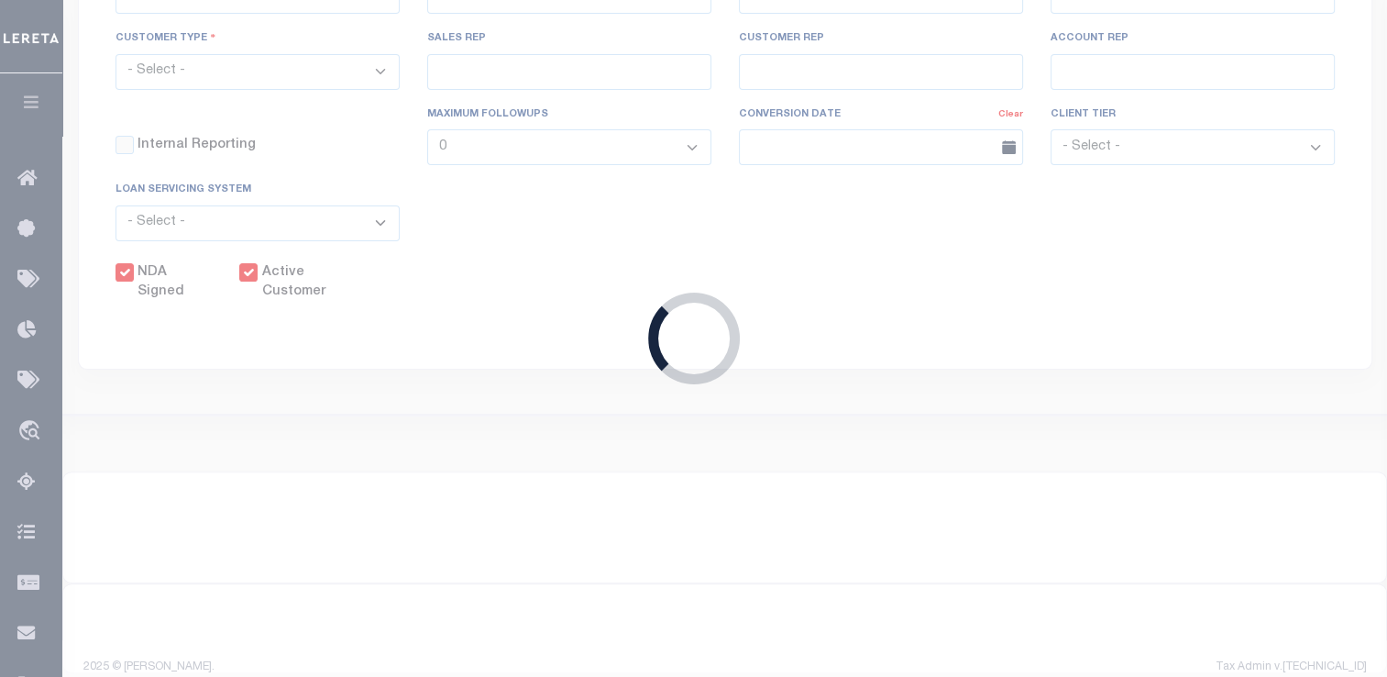
type input "Suttey"
select select "Mixed Portfolio"
type input "[PERSON_NAME]"
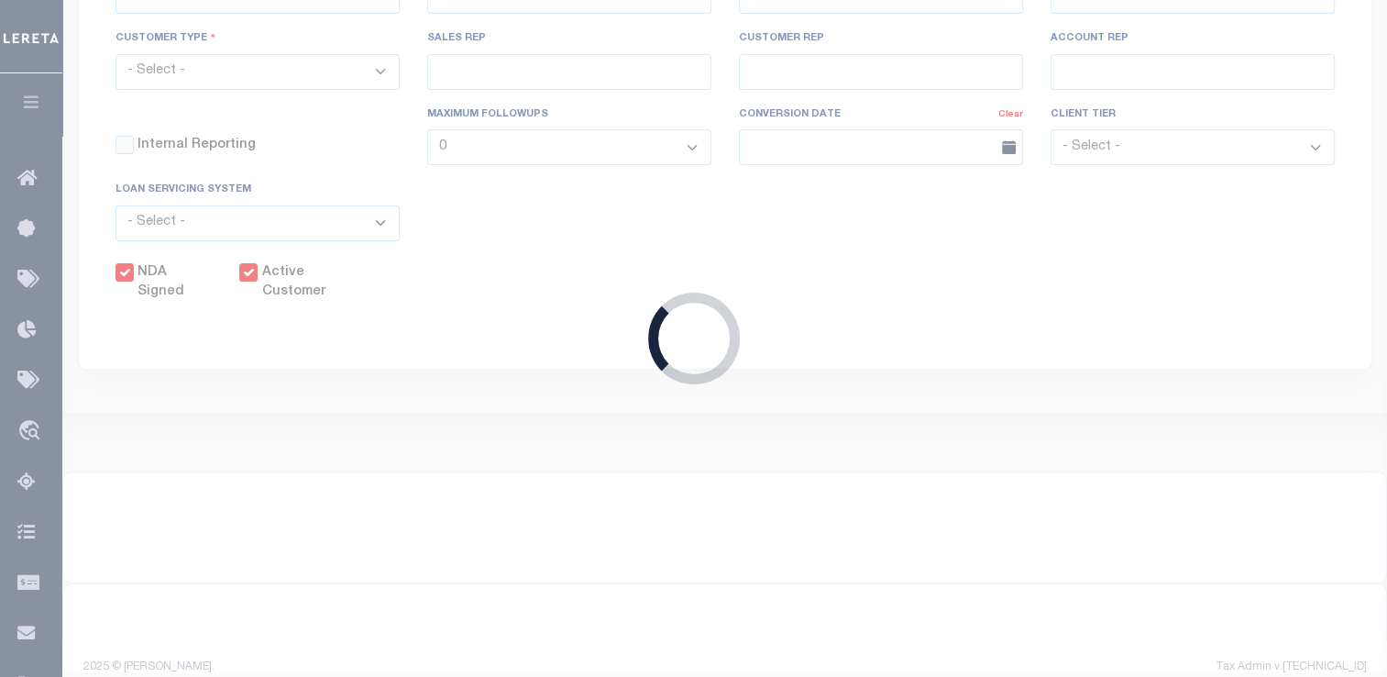
checkbox input "true"
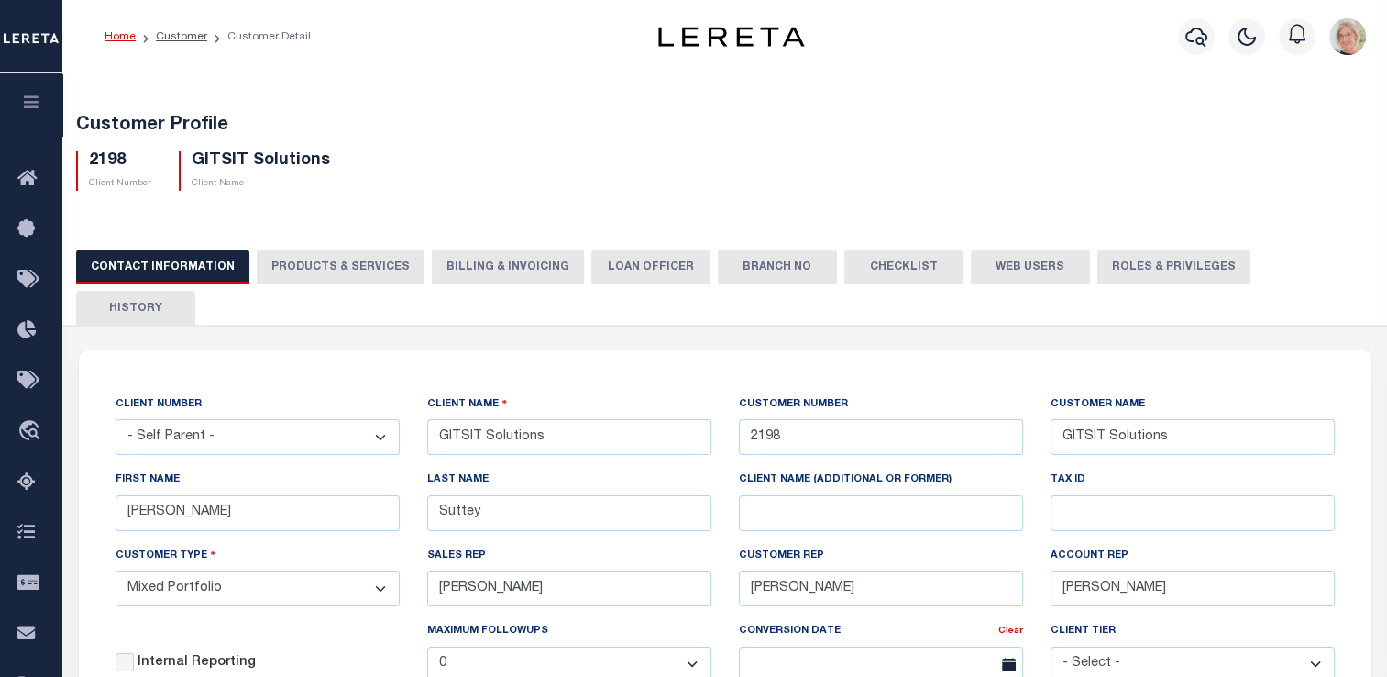
click at [524, 260] on button "Billing & Invoicing" at bounding box center [508, 266] width 152 height 35
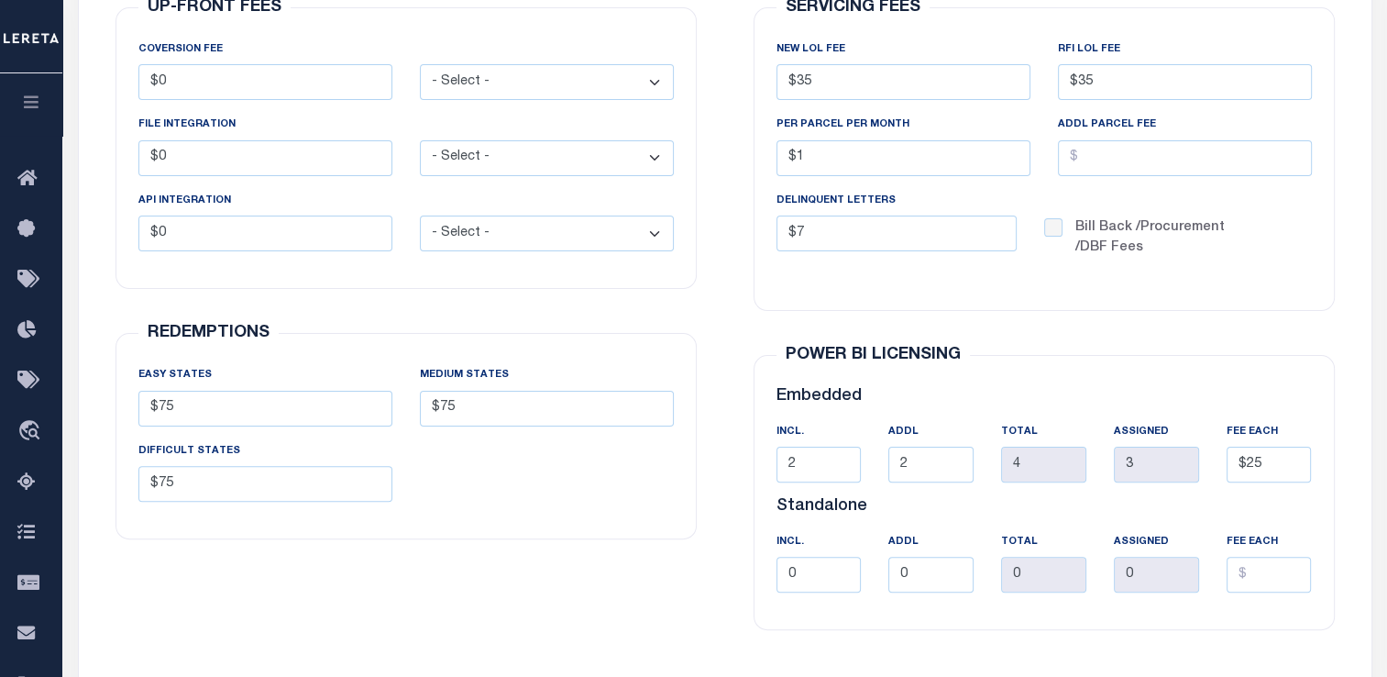
scroll to position [92, 0]
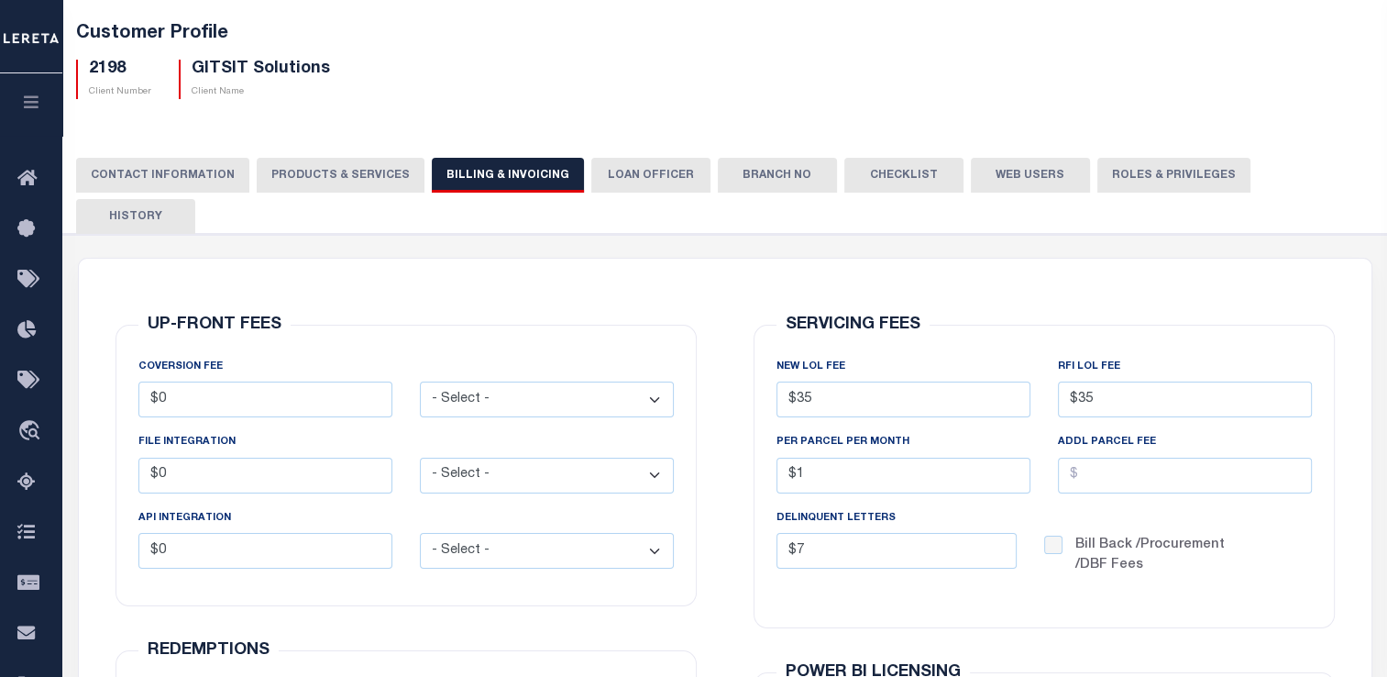
click at [323, 179] on button "PRODUCTS & SERVICES" at bounding box center [341, 175] width 168 height 35
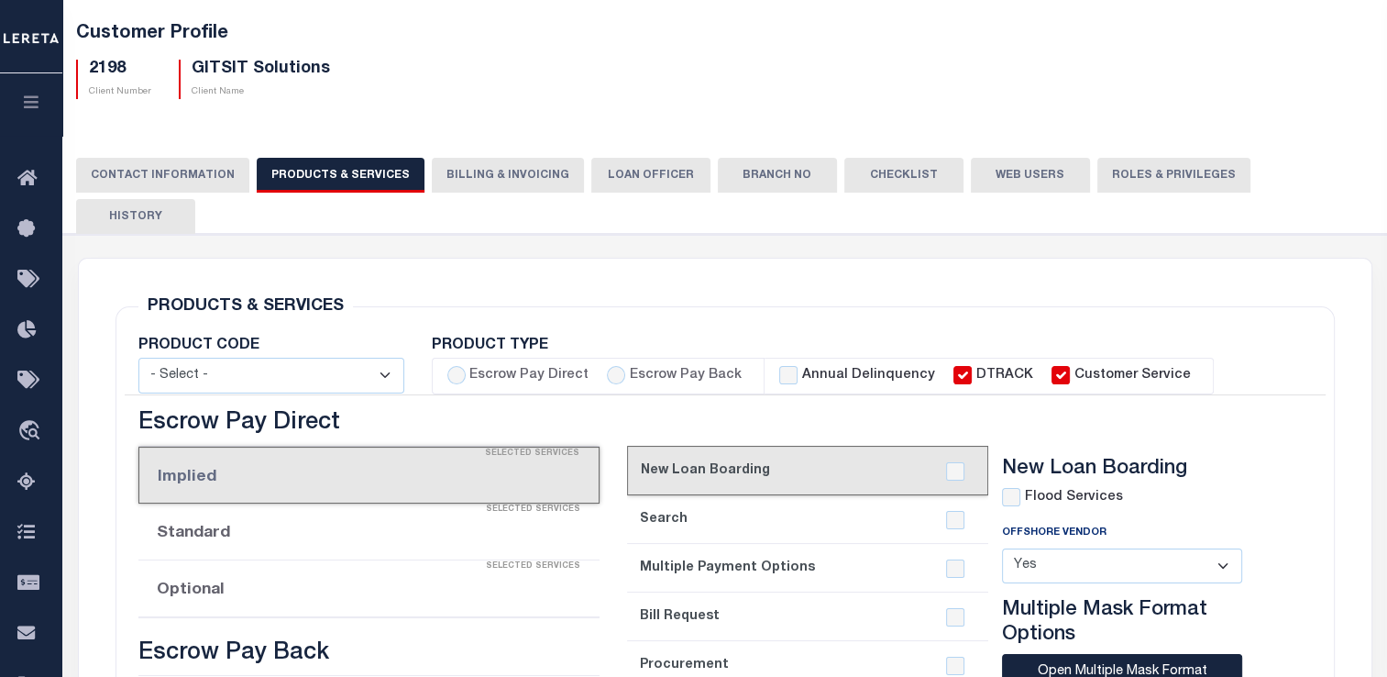
select select "STX"
radio input "true"
checkbox input "true"
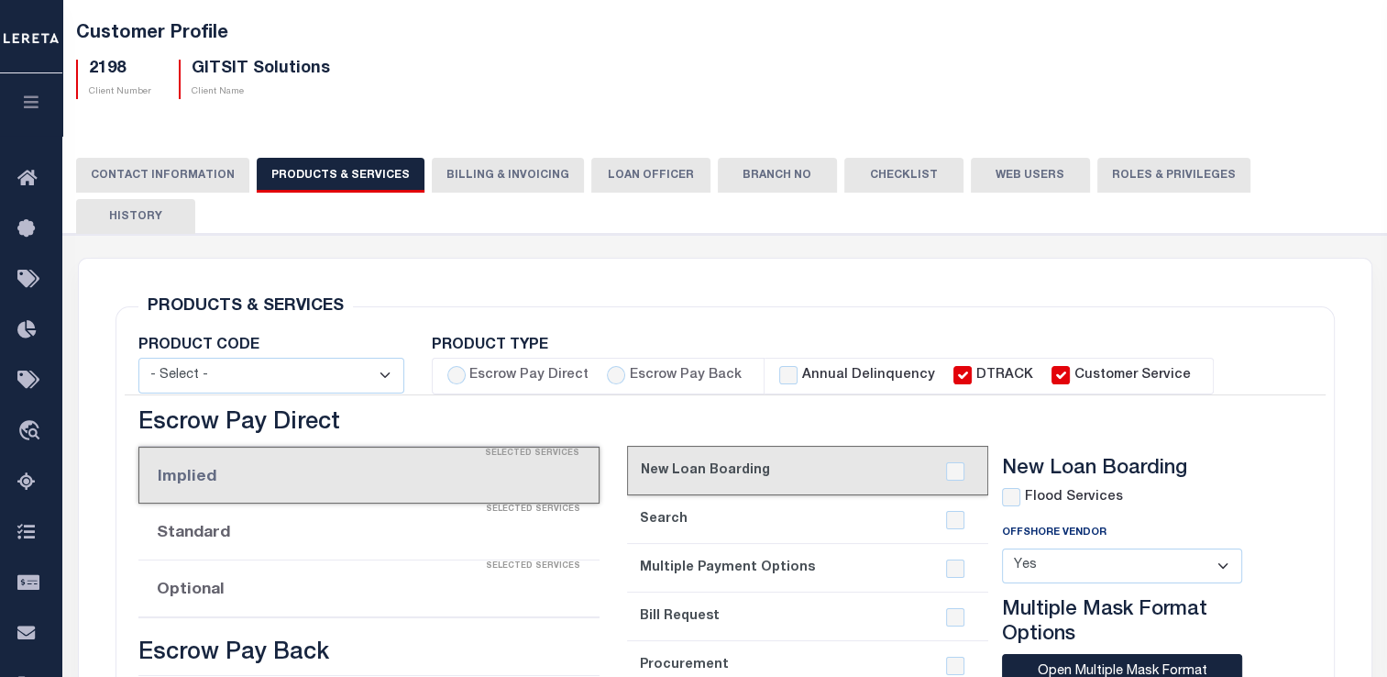
checkbox input "true"
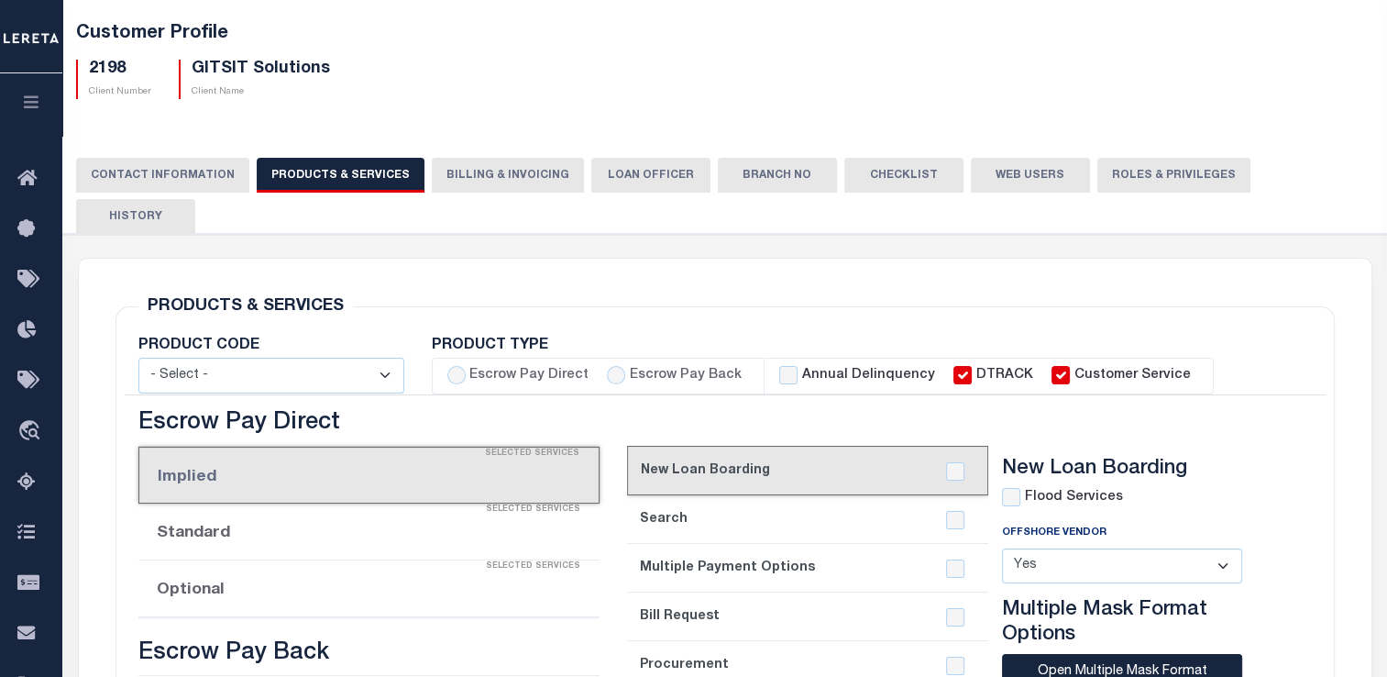
checkbox input "true"
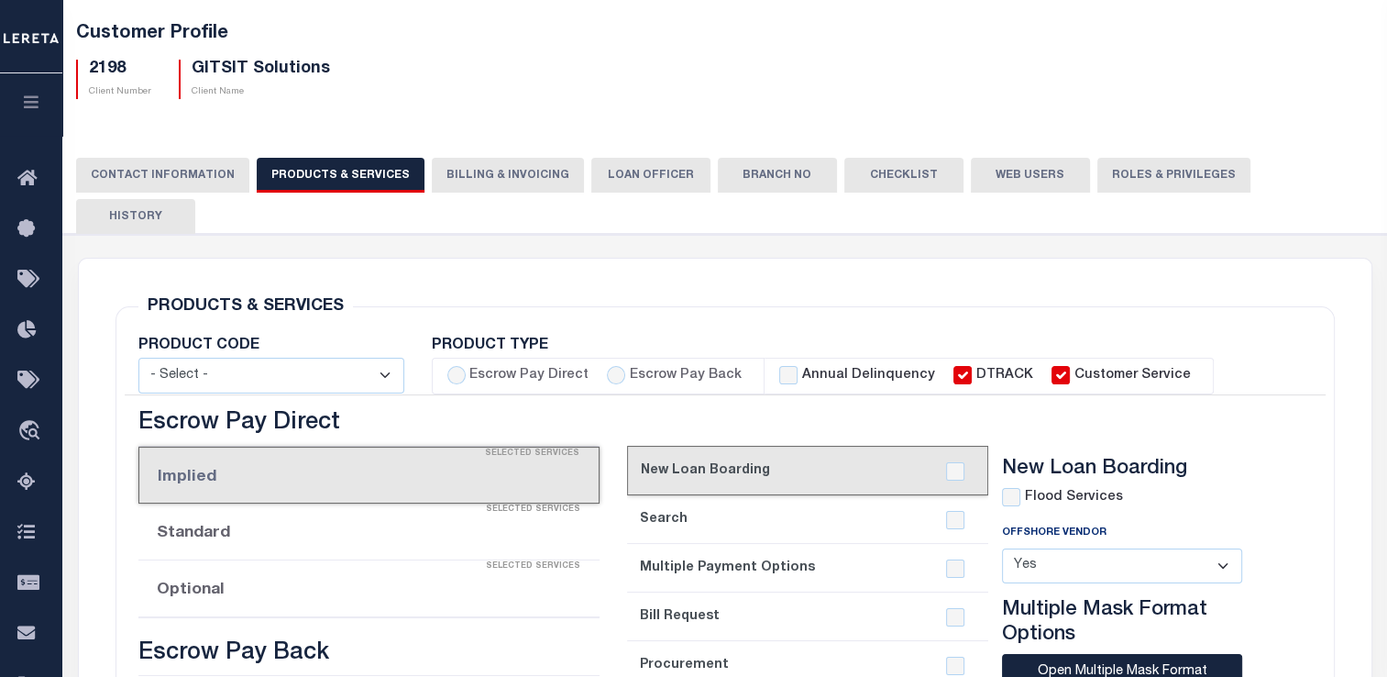
checkbox input "true"
